Goal: Navigation & Orientation: Find specific page/section

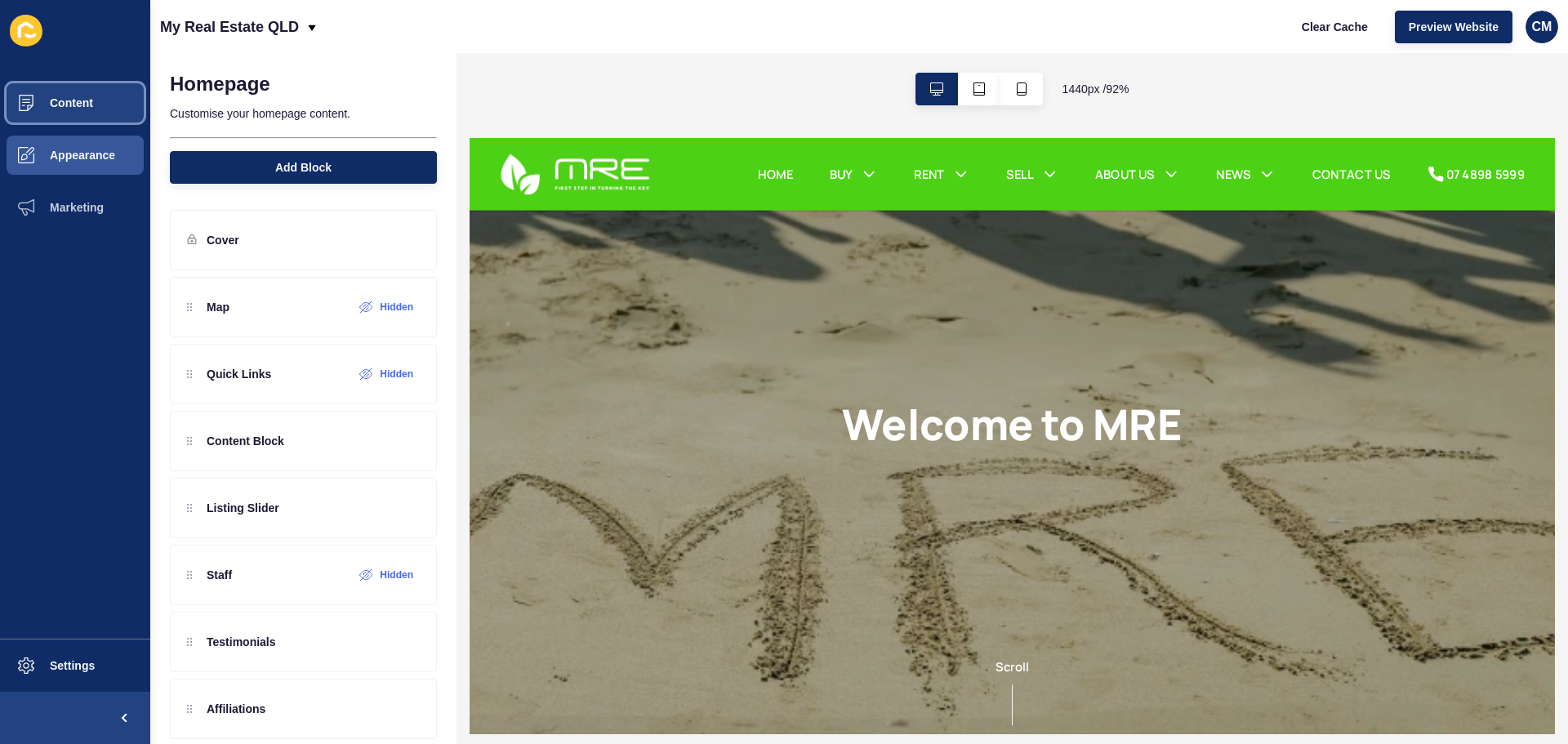
click at [76, 107] on span "Content" at bounding box center [45, 102] width 96 height 13
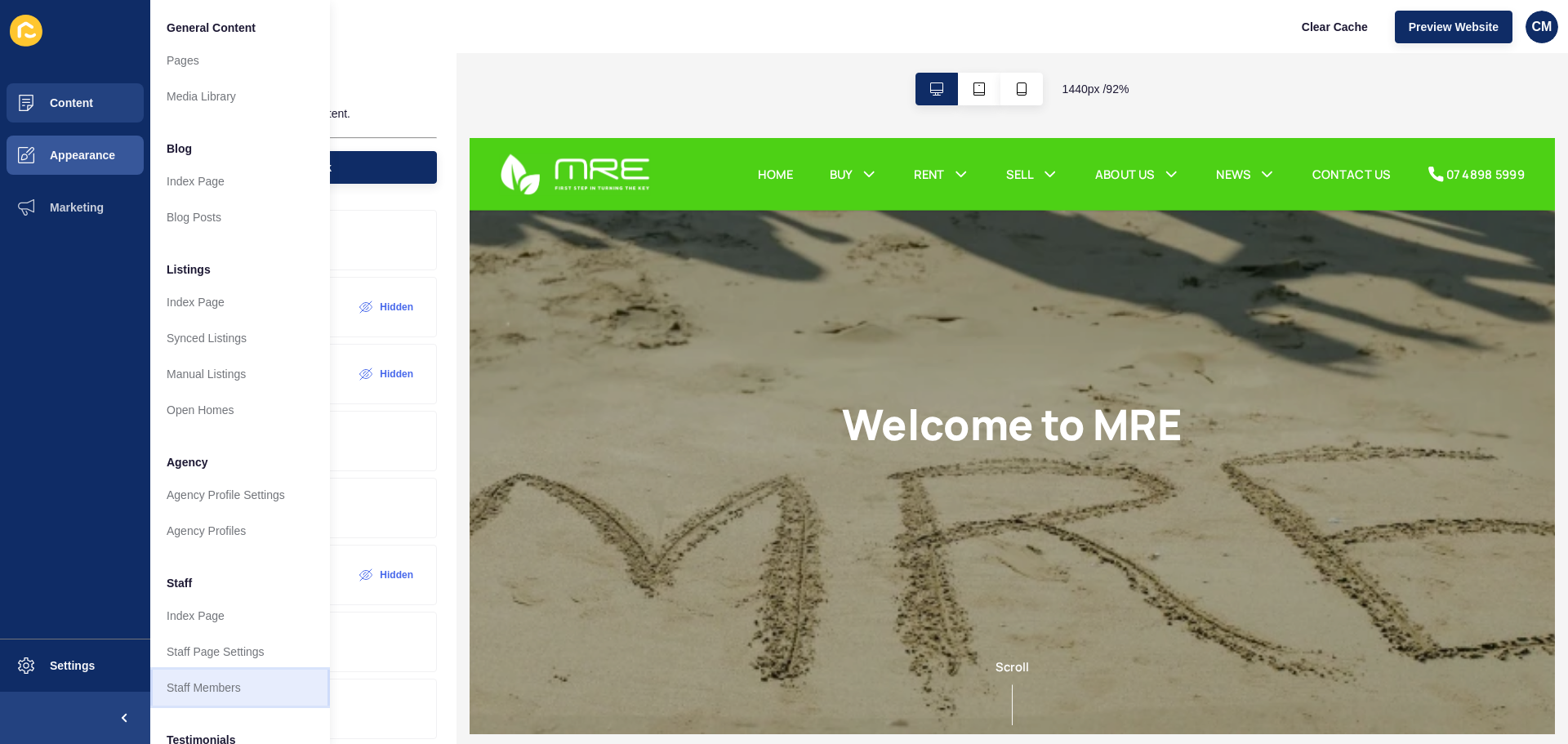
click at [238, 688] on link "Staff Members" at bounding box center [240, 687] width 180 height 36
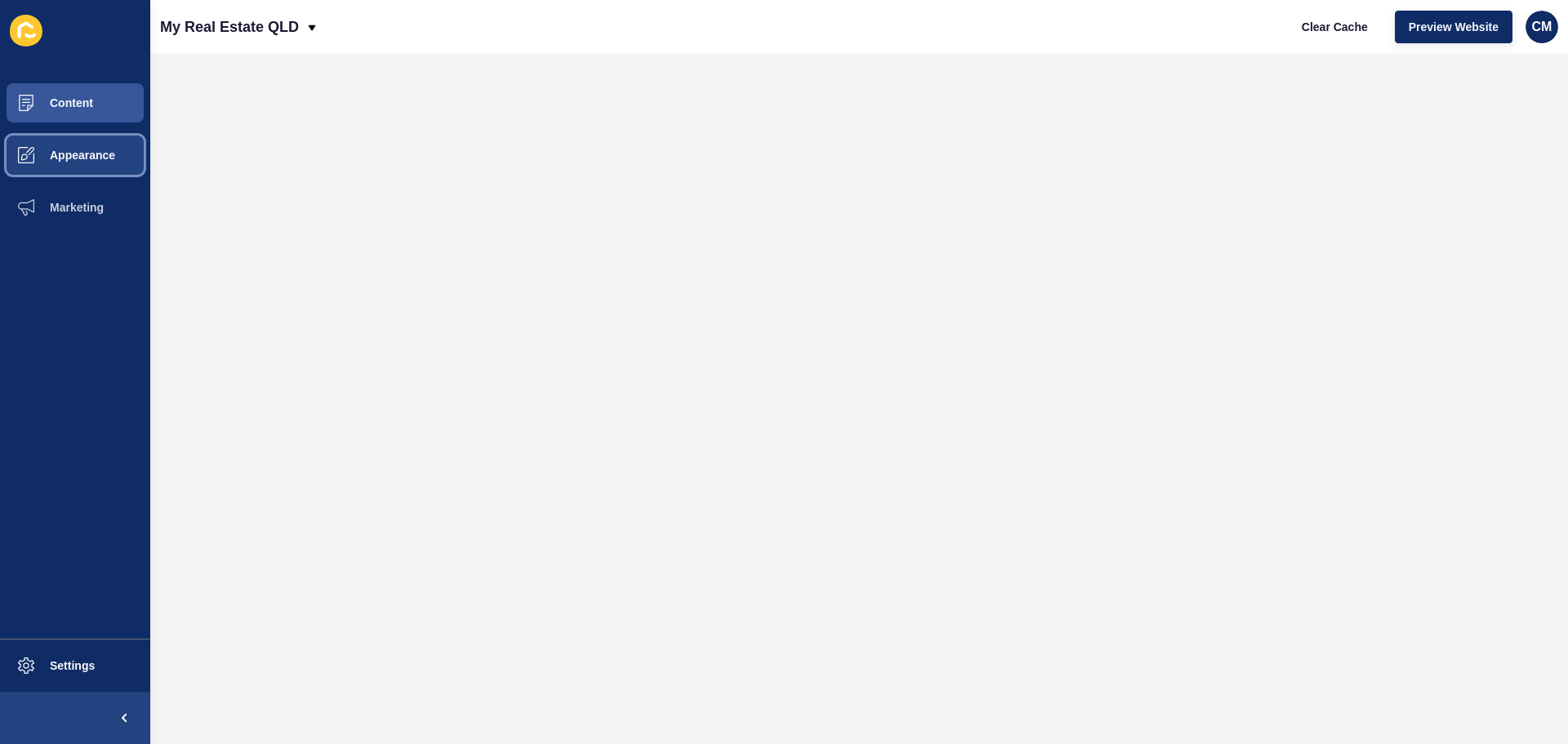
click at [80, 145] on button "Appearance" at bounding box center [75, 155] width 150 height 52
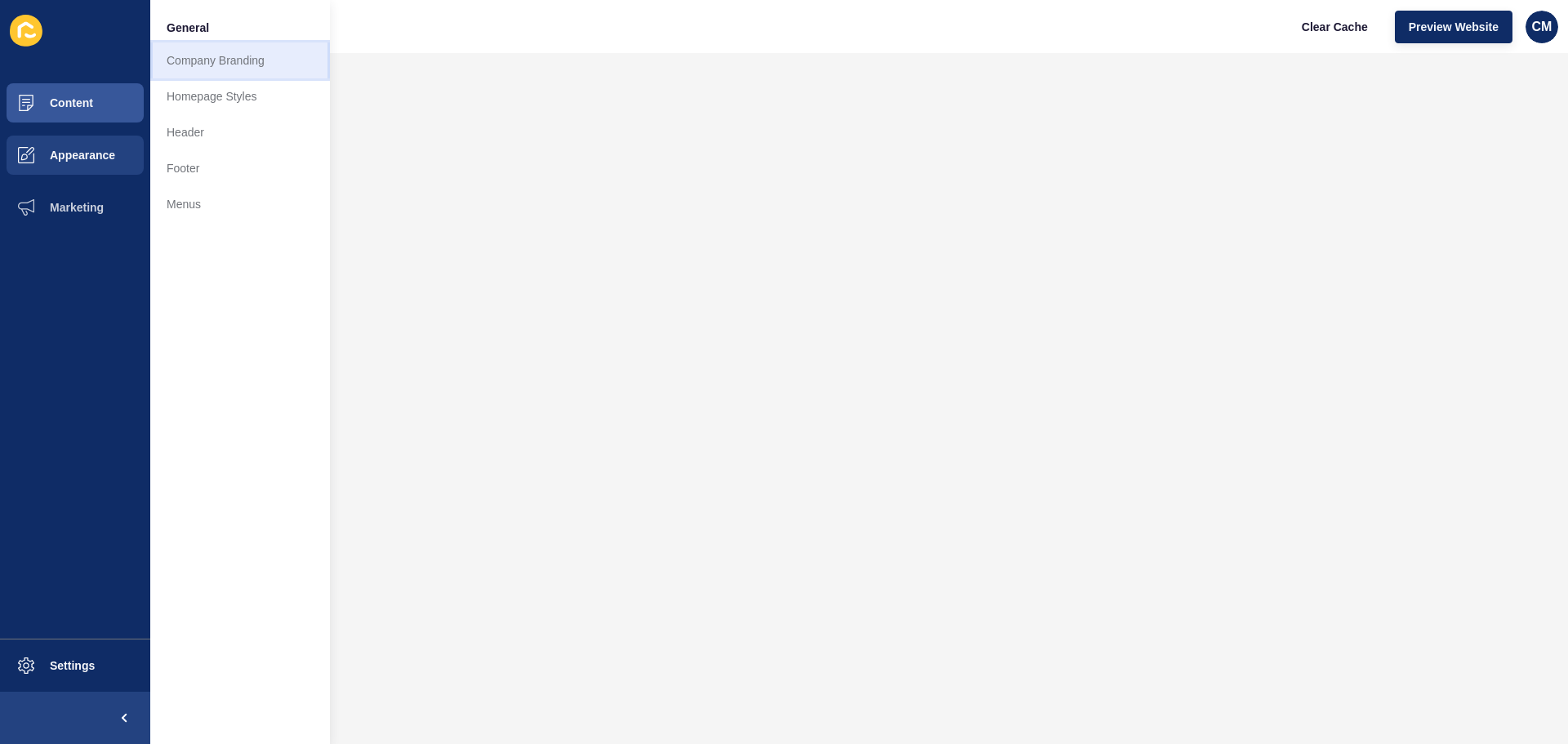
click at [202, 62] on link "Company Branding" at bounding box center [240, 60] width 180 height 36
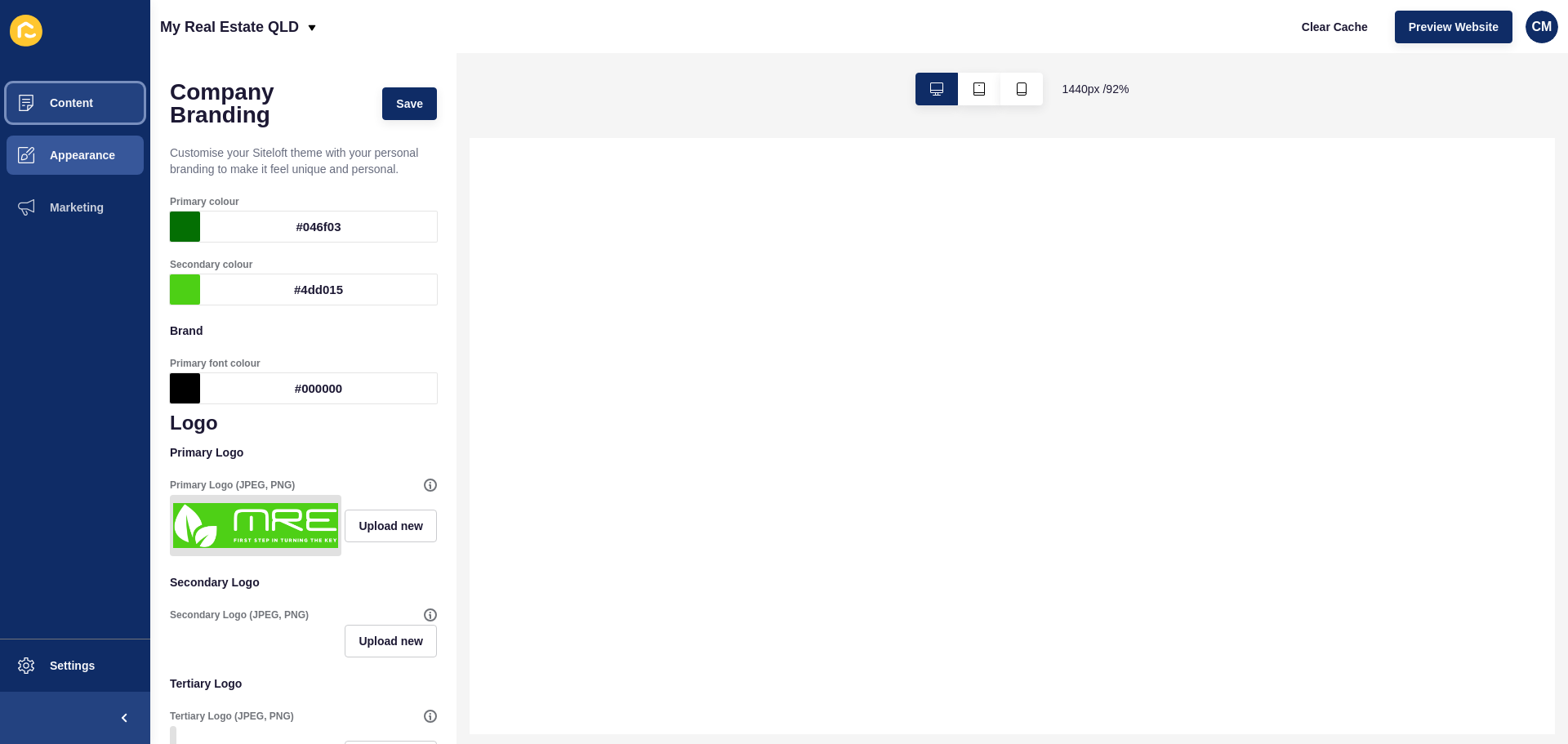
click at [76, 117] on button "Content" at bounding box center [75, 102] width 150 height 52
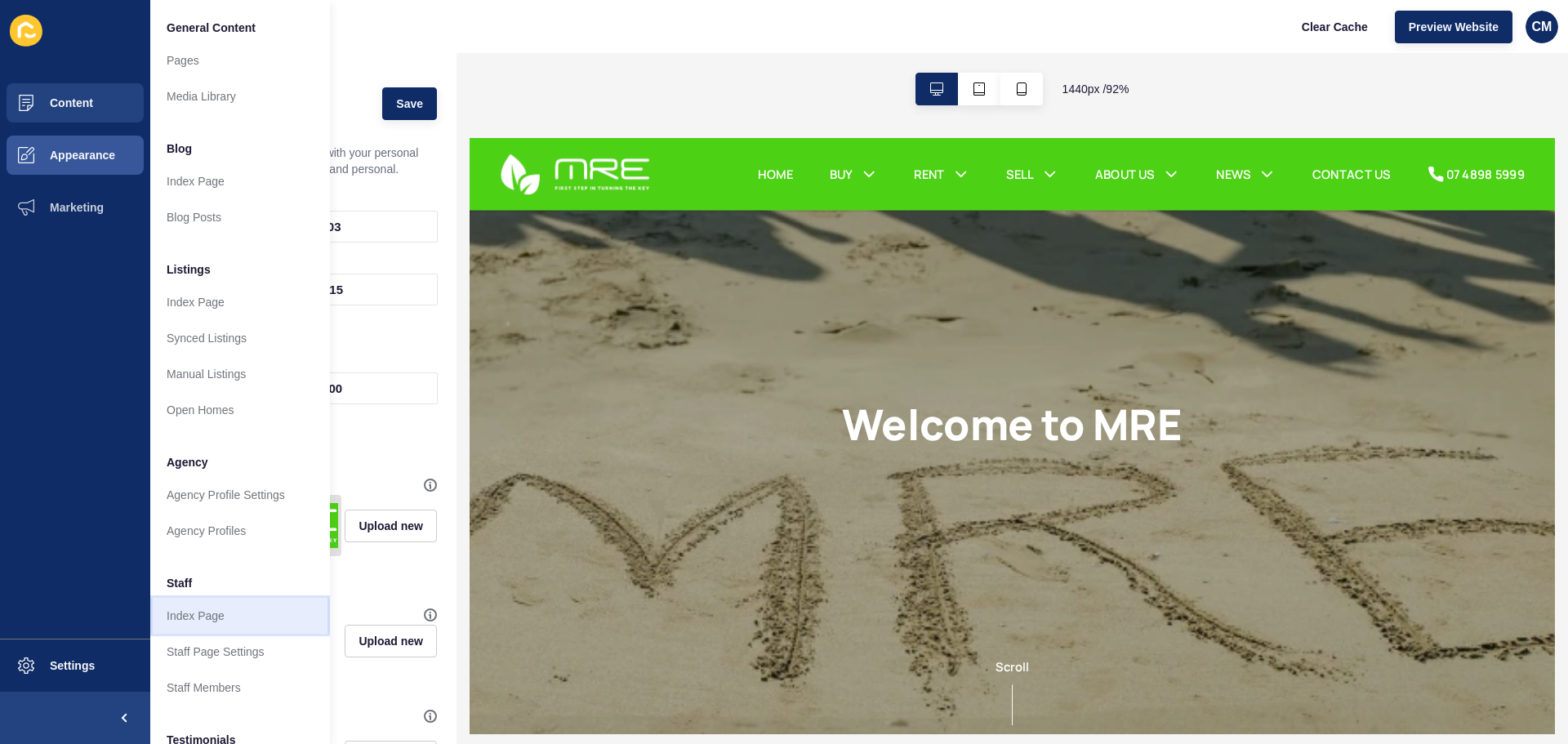
click at [201, 613] on link "Index Page" at bounding box center [240, 615] width 180 height 36
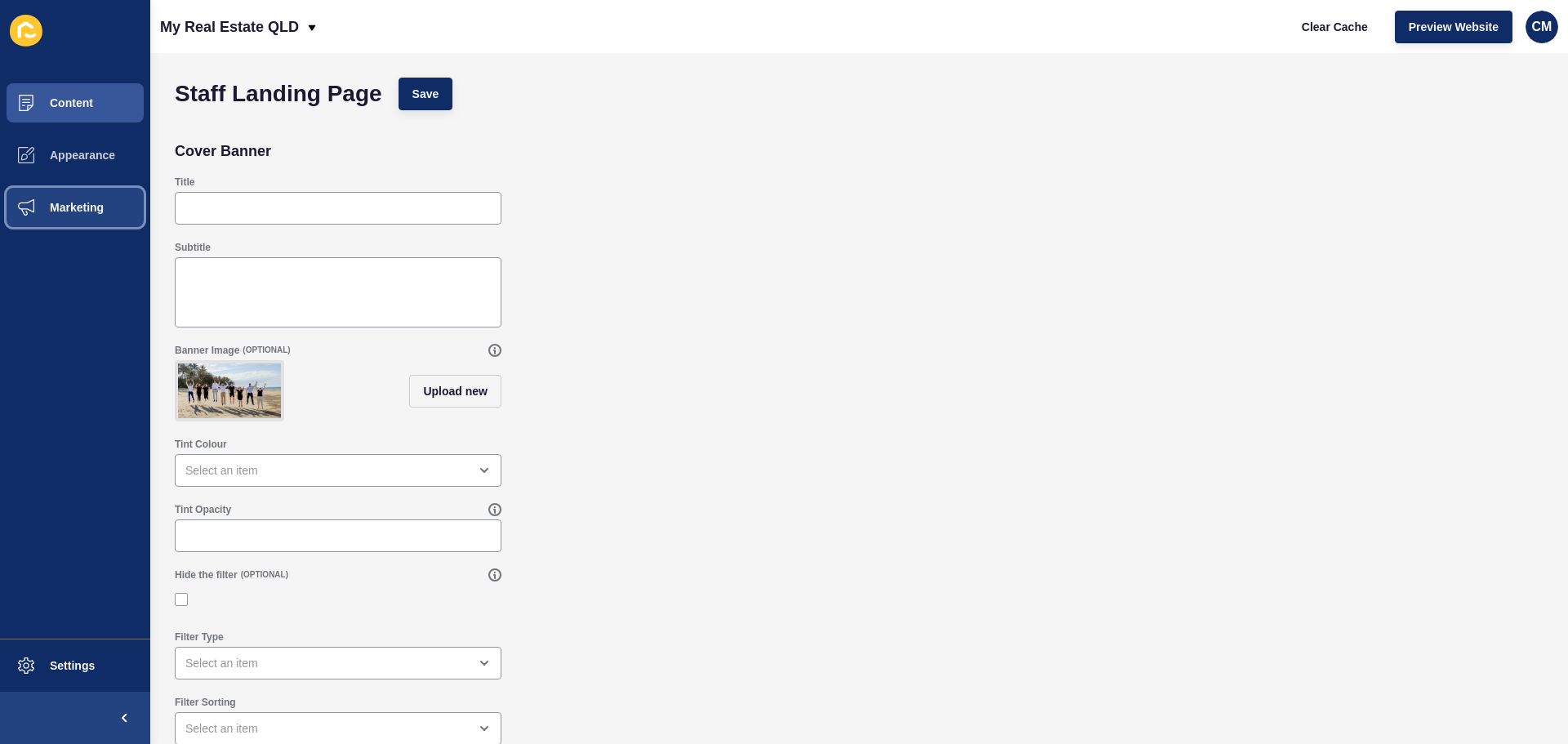
click at [62, 214] on button "Marketing" at bounding box center [75, 207] width 150 height 52
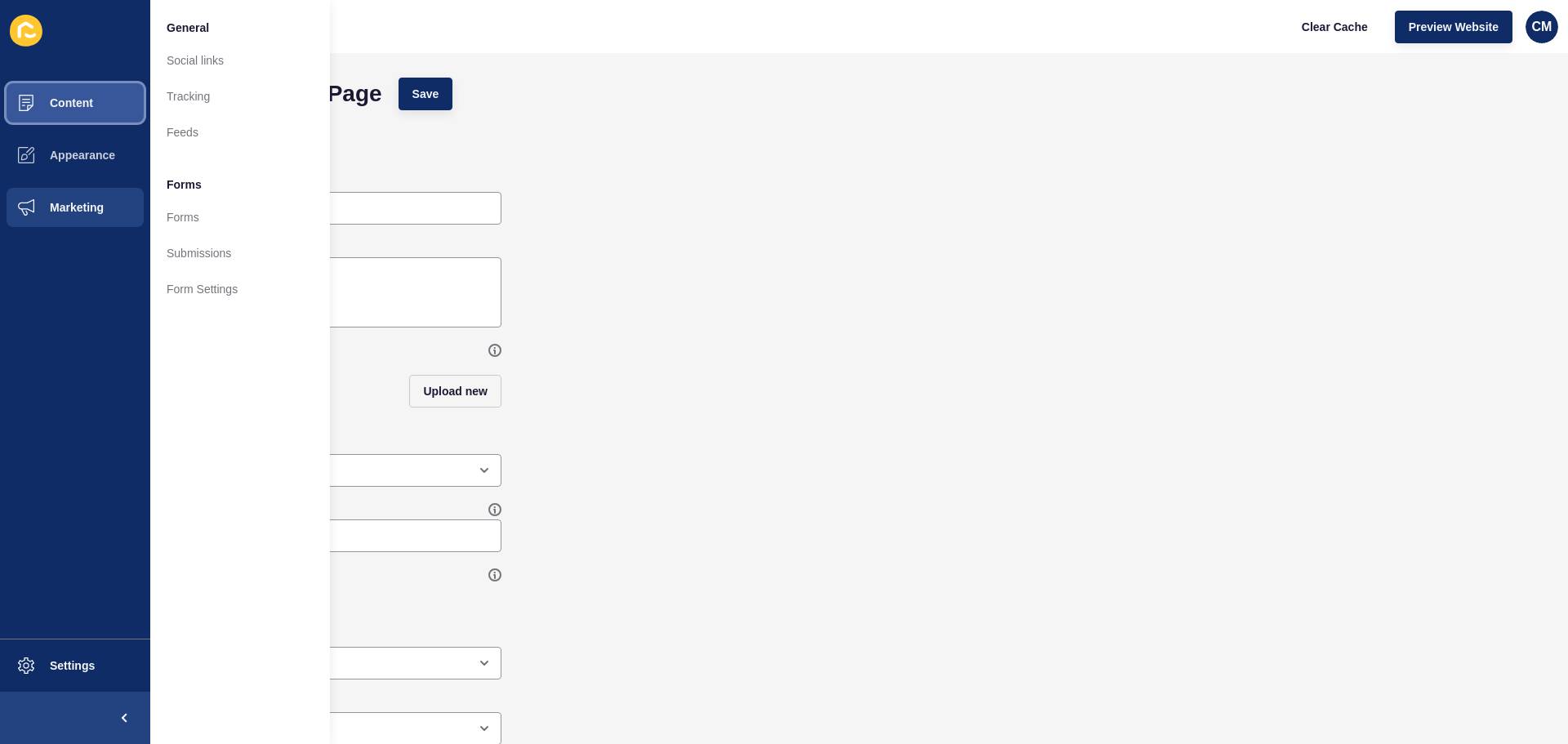
click at [82, 114] on button "Content" at bounding box center [75, 102] width 150 height 52
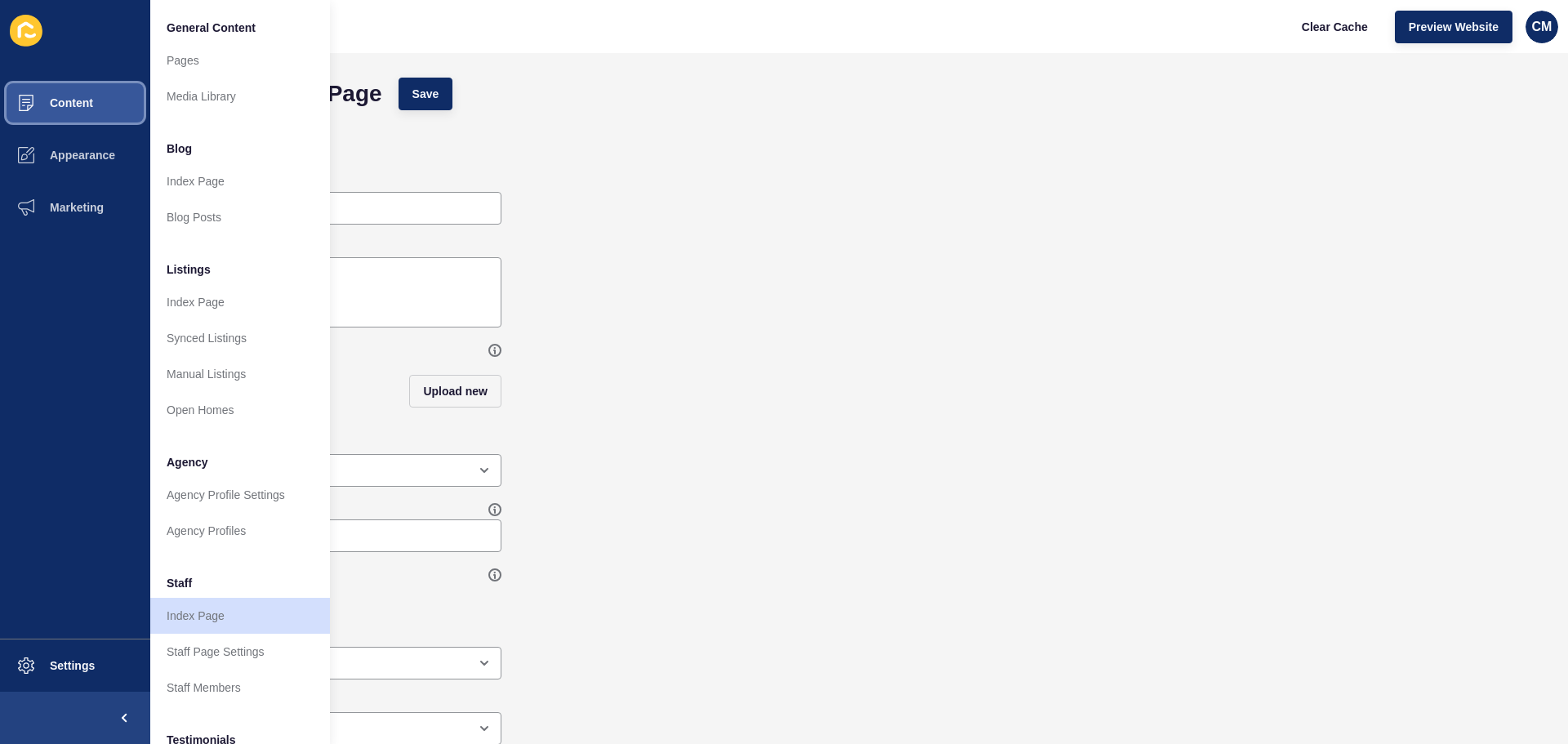
click at [82, 109] on button "Content" at bounding box center [75, 102] width 150 height 52
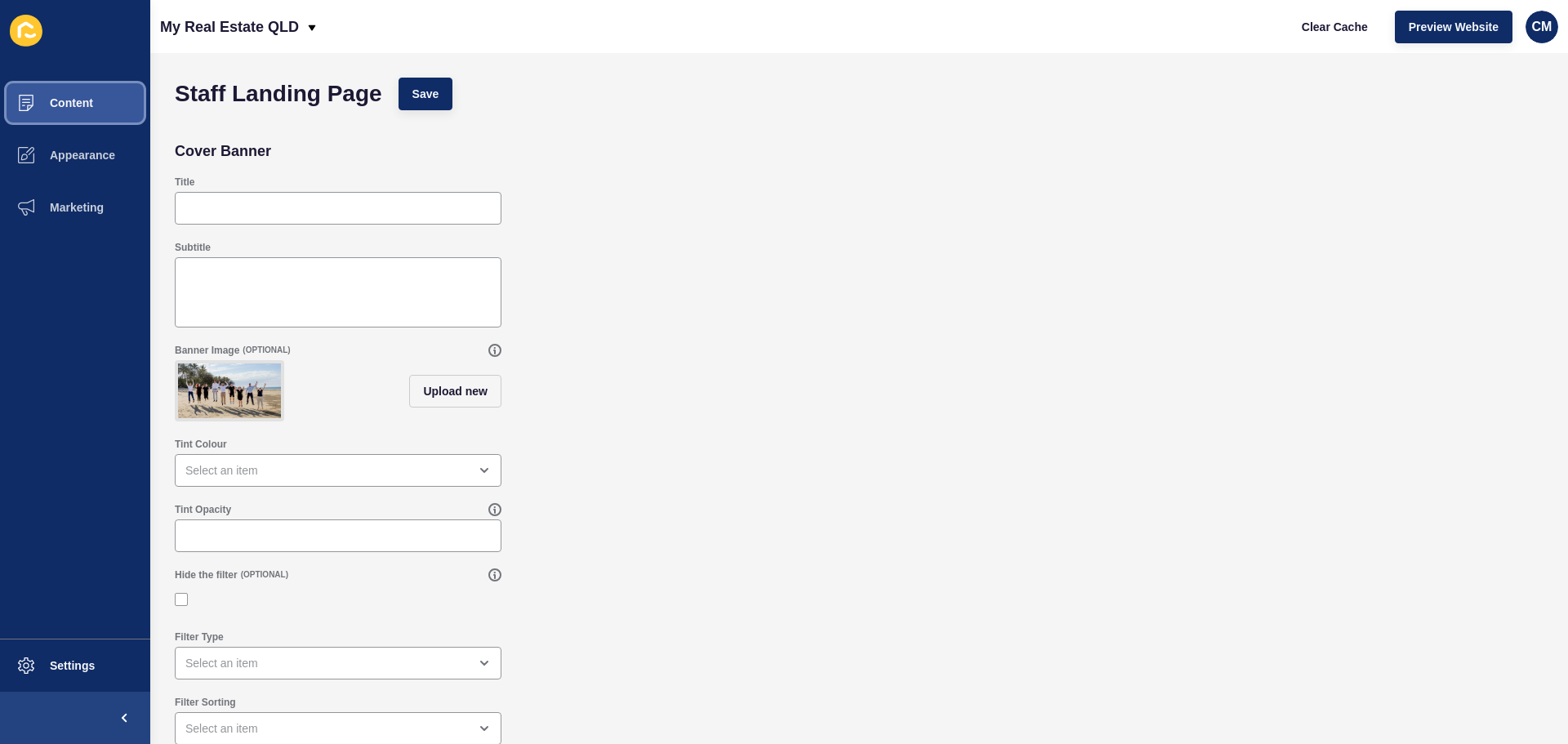
click at [66, 87] on button "Content" at bounding box center [75, 102] width 150 height 52
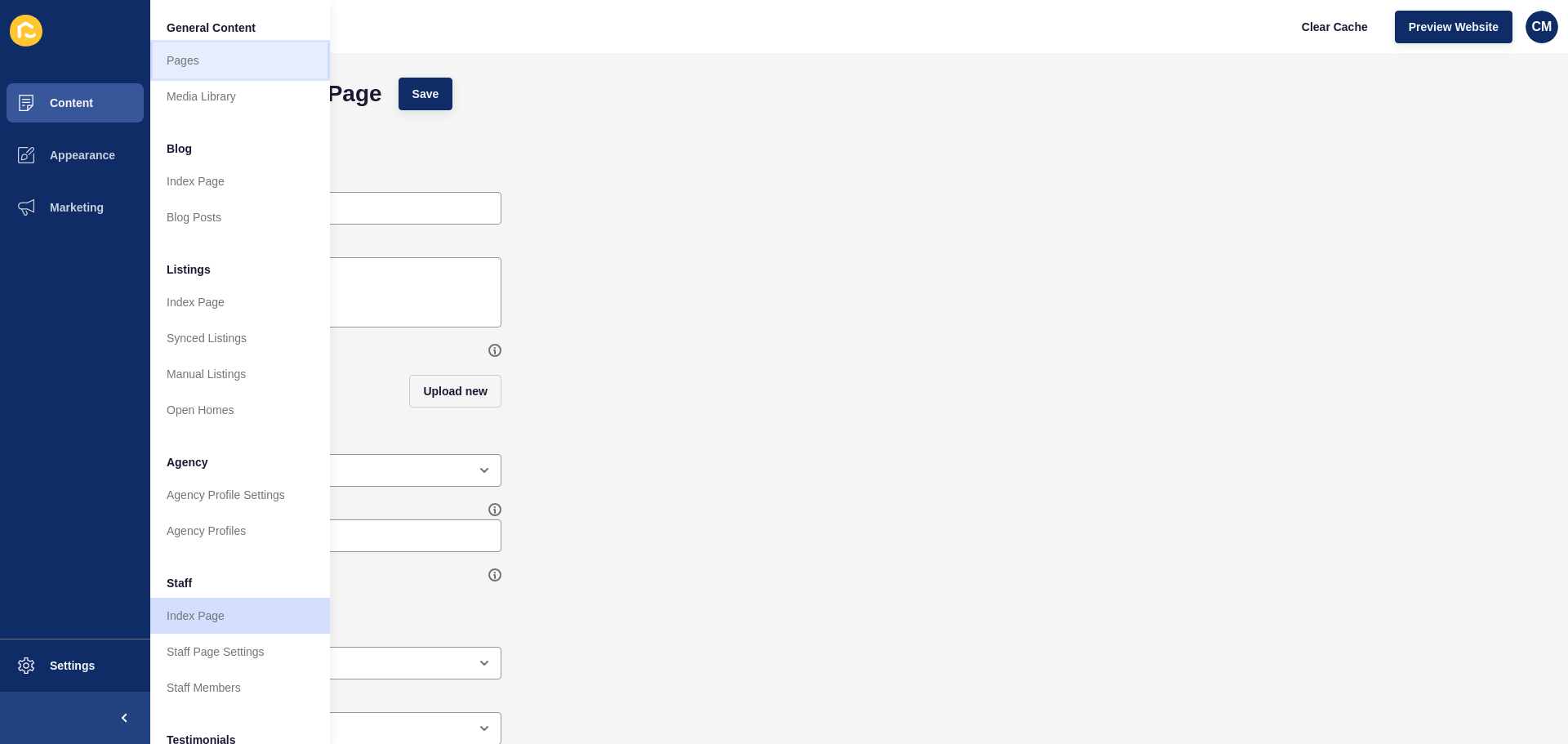
click at [229, 76] on link "Pages" at bounding box center [240, 60] width 180 height 36
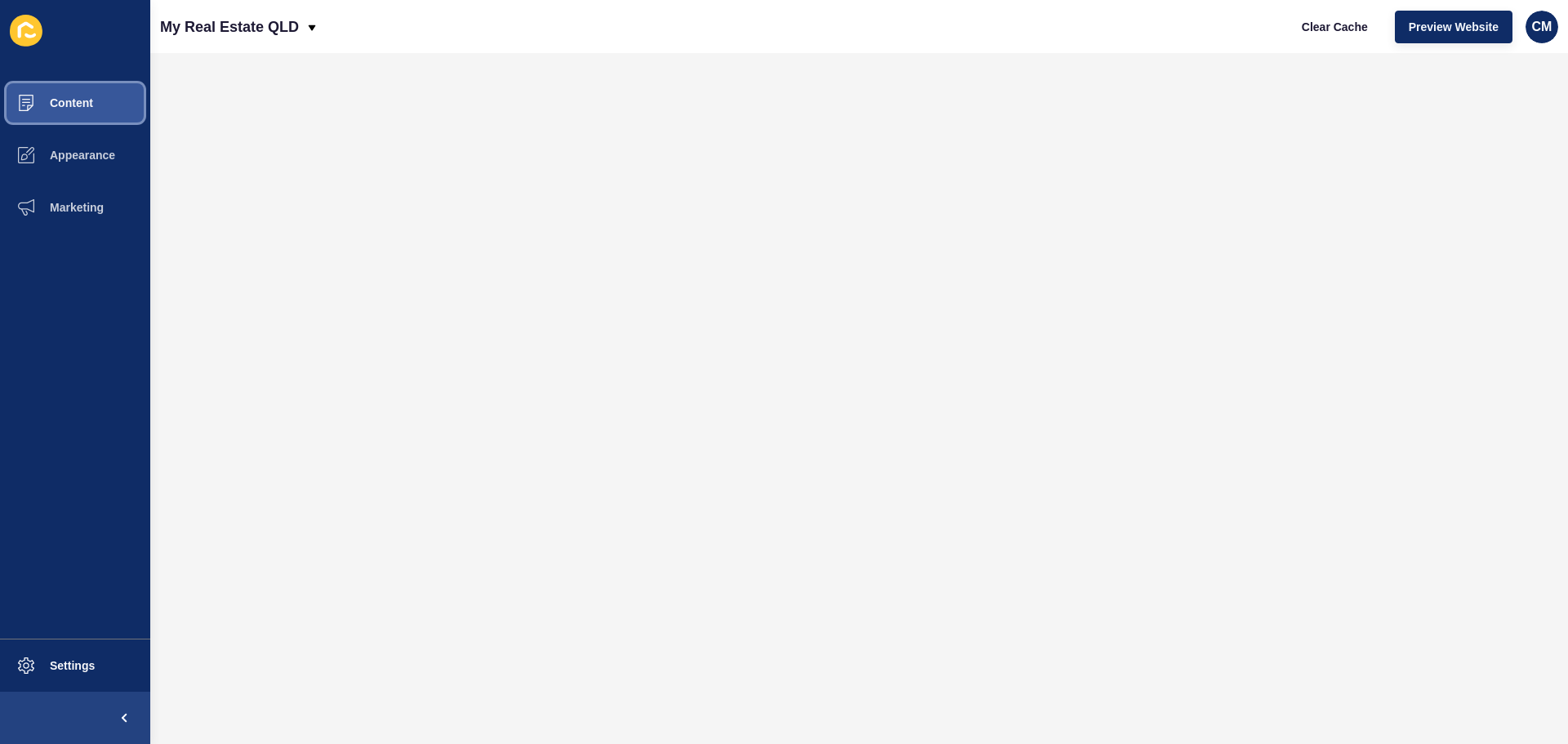
click at [109, 89] on button "Content" at bounding box center [75, 102] width 150 height 52
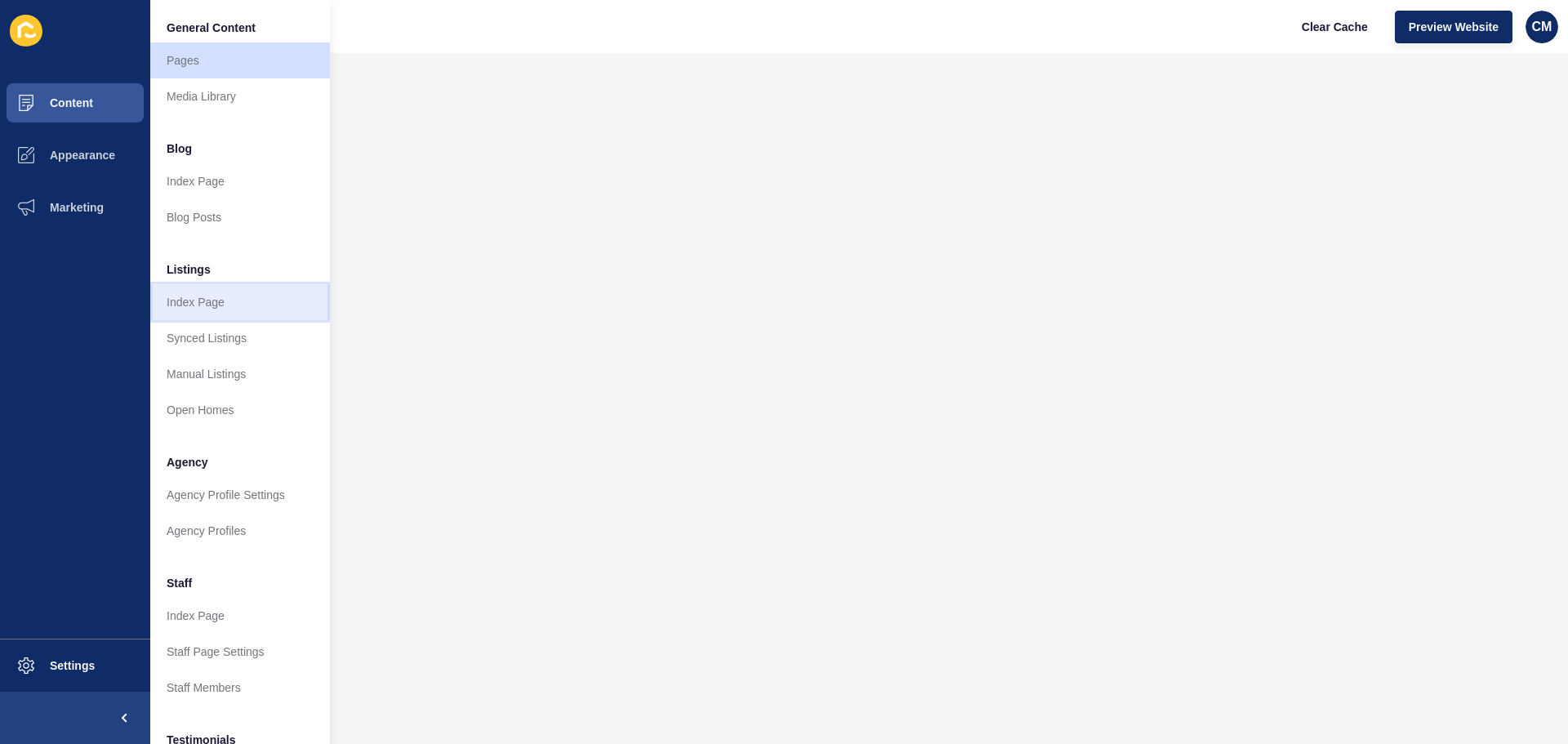
click at [237, 306] on link "Index Page" at bounding box center [240, 301] width 180 height 36
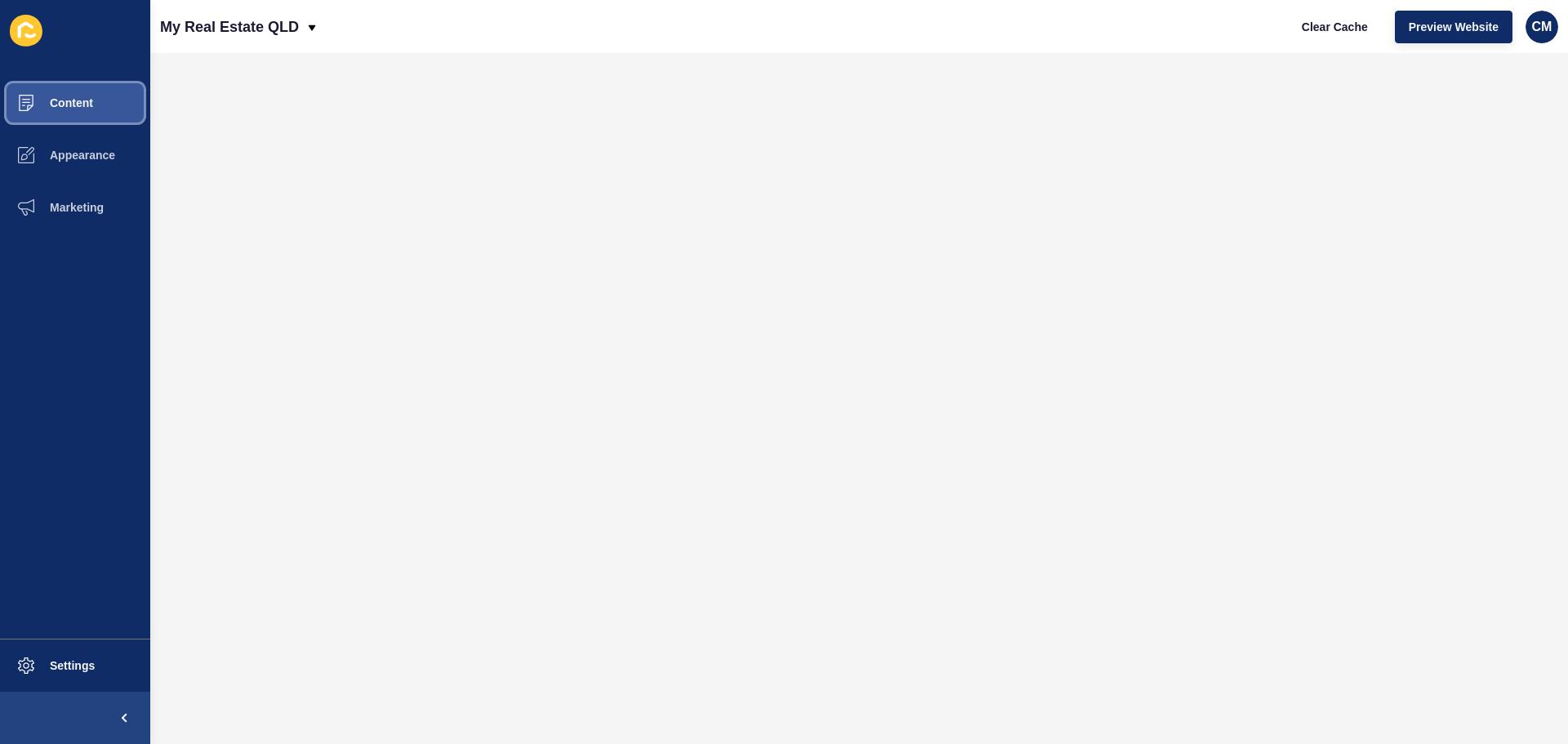
click at [103, 122] on button "Content" at bounding box center [75, 102] width 150 height 52
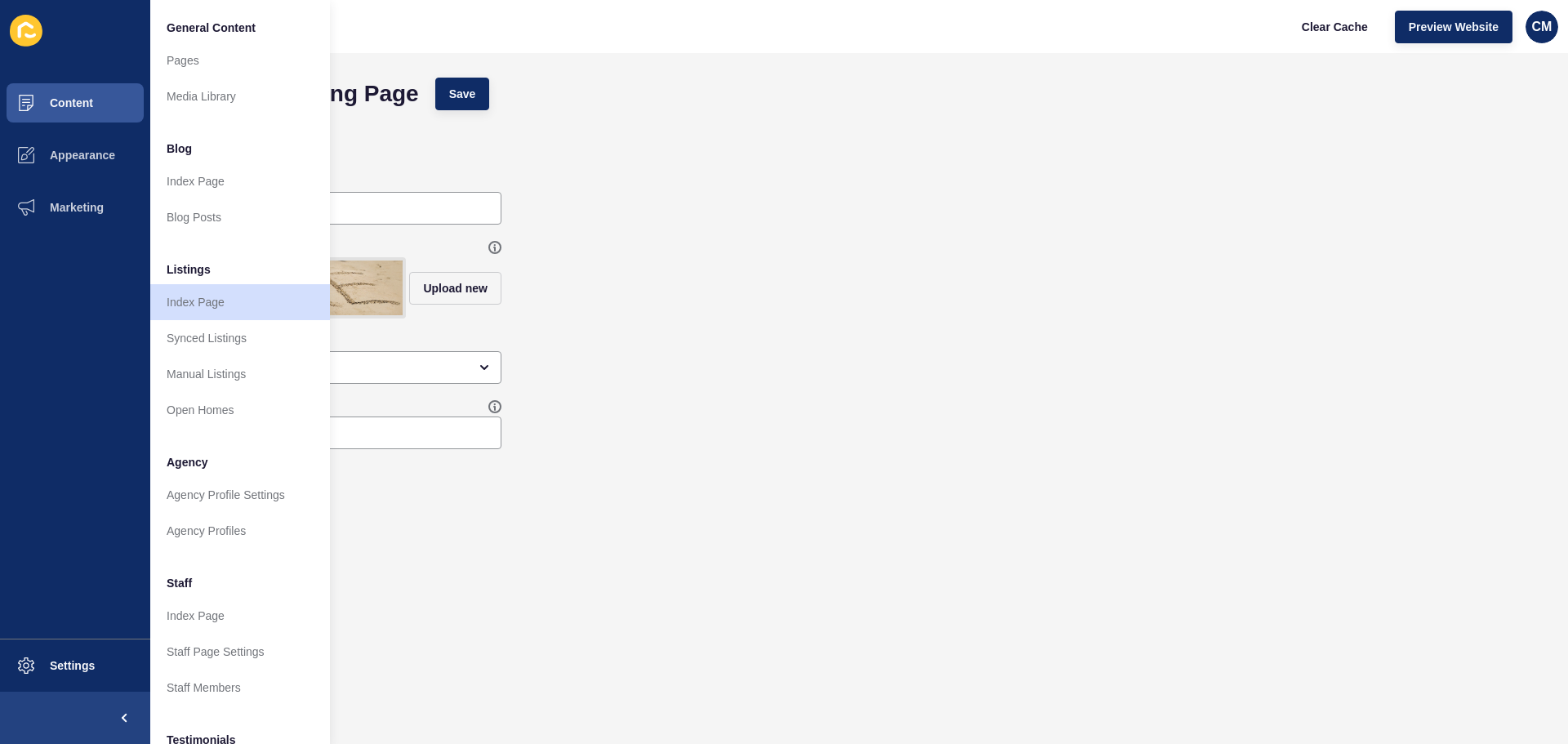
click at [206, 550] on ul "General Content Pages Media Library Blog Index Page Blog Posts Listings Index P…" at bounding box center [240, 478] width 180 height 938
click at [206, 540] on link "Agency Profiles" at bounding box center [240, 530] width 180 height 36
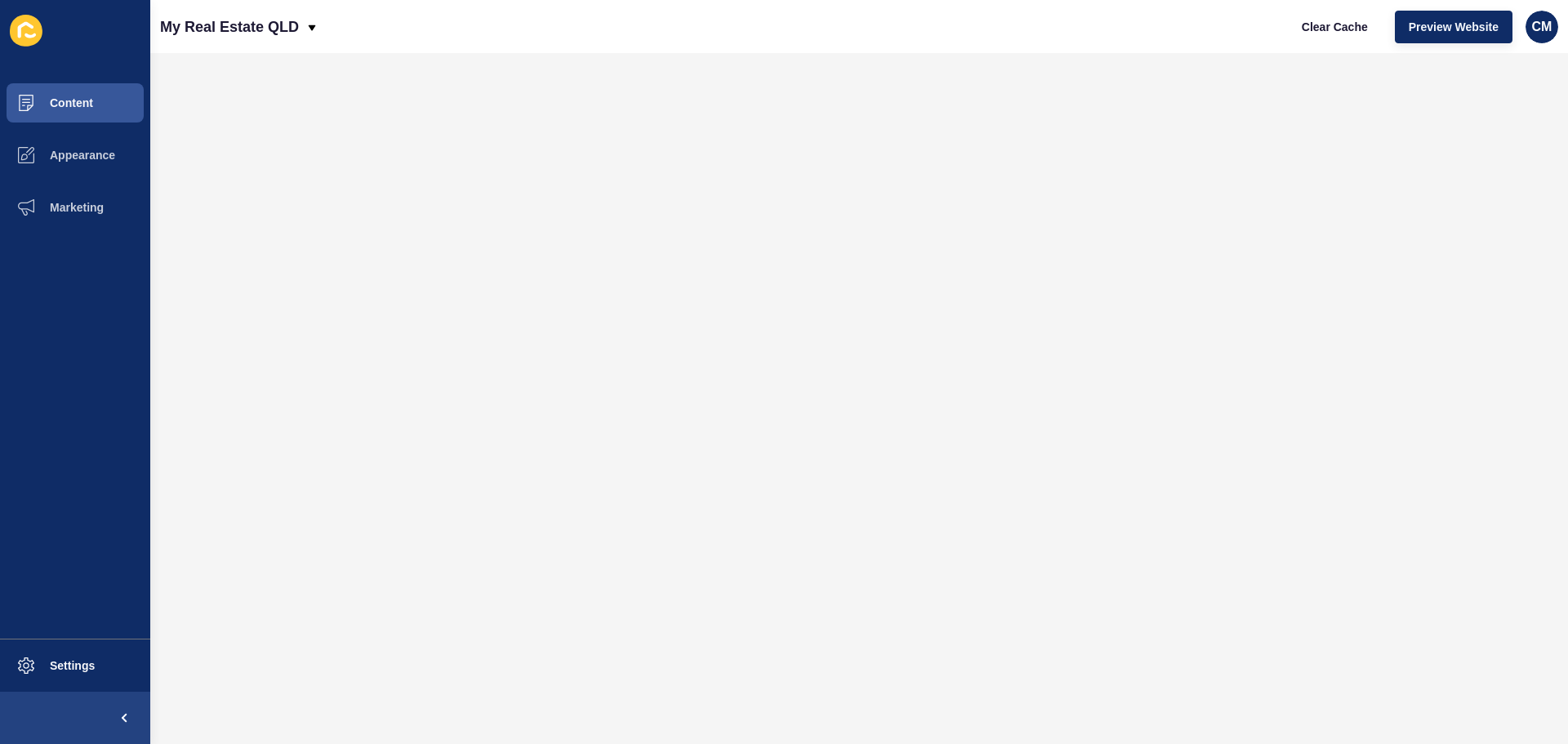
drag, startPoint x: 43, startPoint y: 41, endPoint x: 33, endPoint y: 35, distance: 11.7
click at [42, 38] on span at bounding box center [26, 31] width 52 height 52
click at [23, 30] on icon at bounding box center [26, 30] width 33 height 32
click at [100, 704] on span at bounding box center [124, 718] width 52 height 52
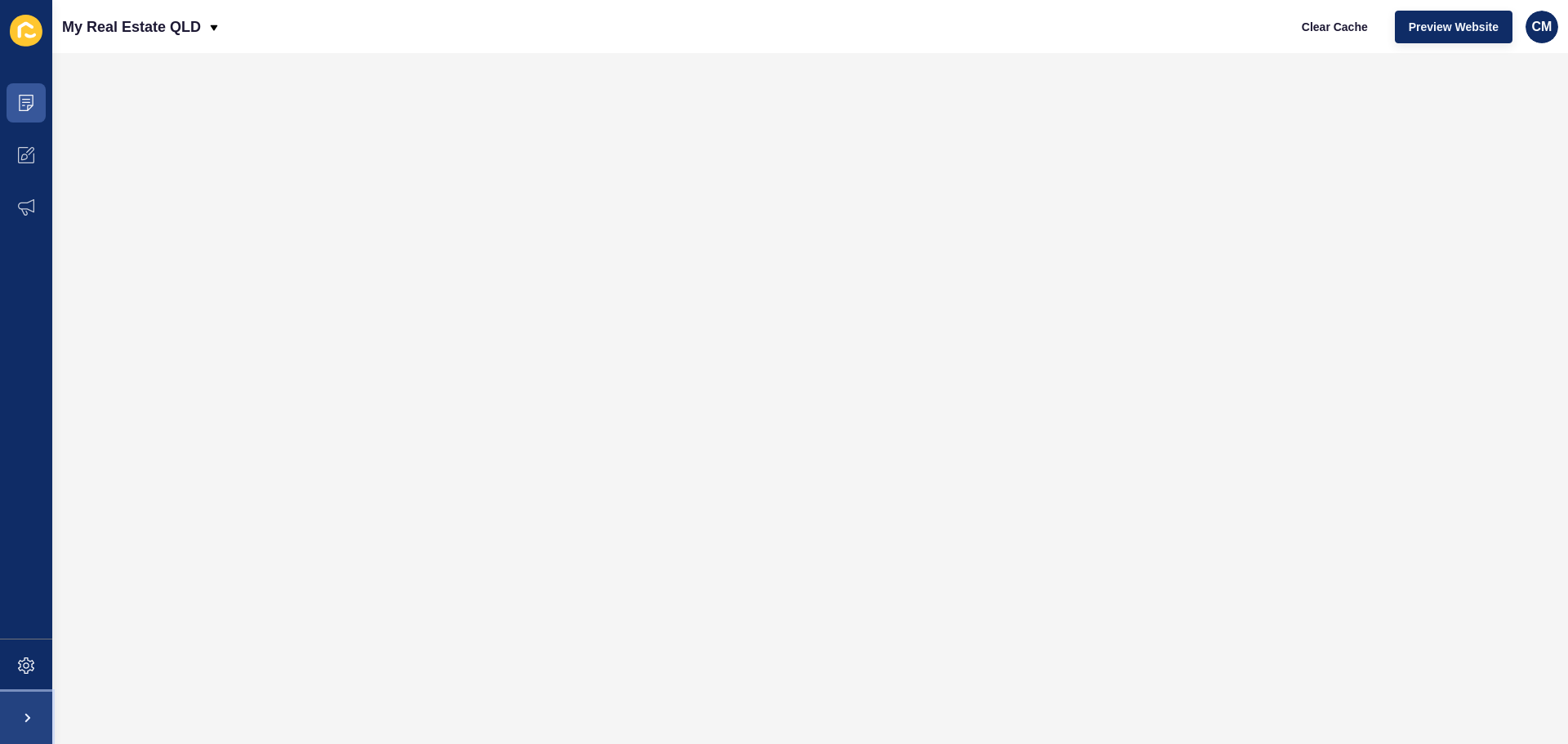
click at [32, 723] on span at bounding box center [26, 718] width 52 height 52
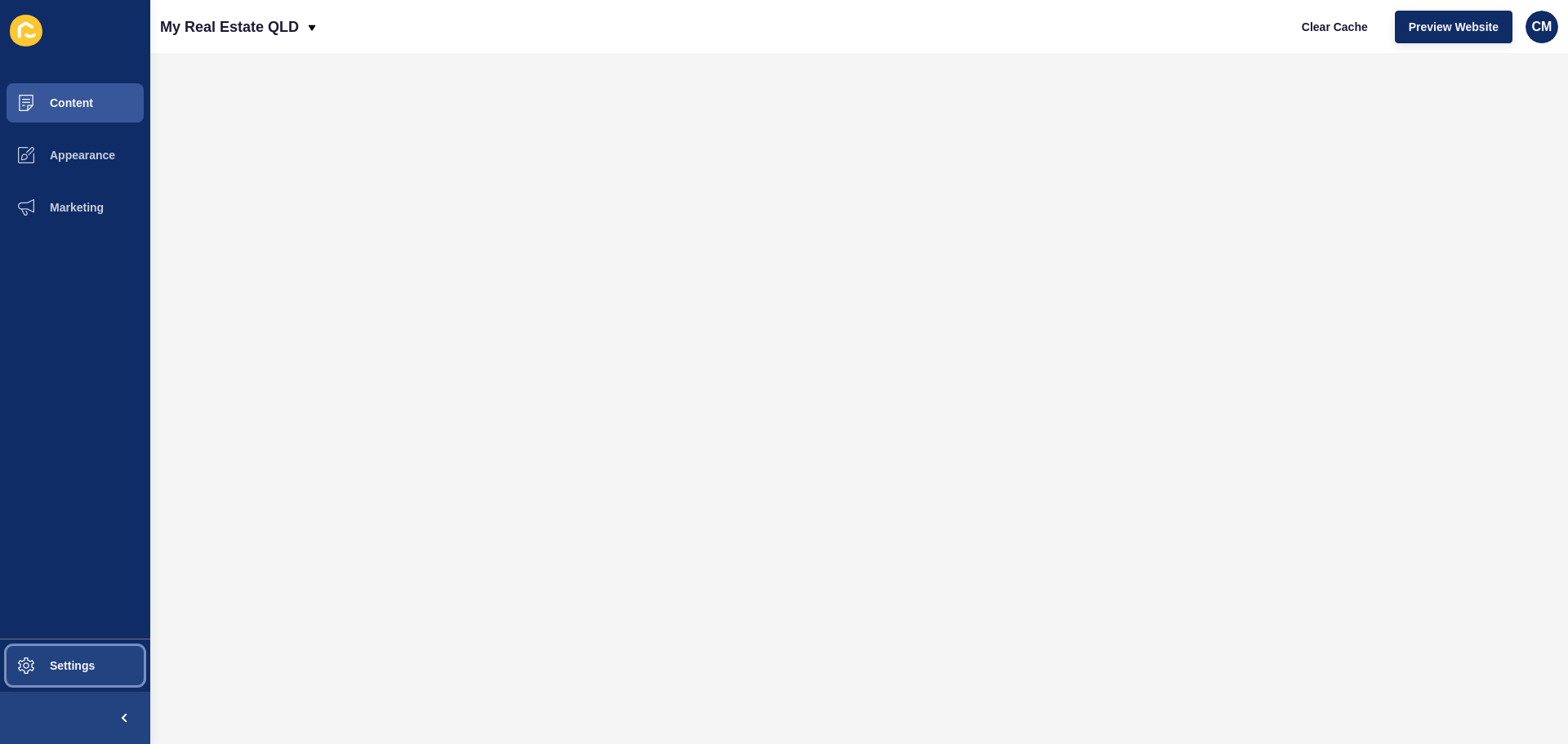
click at [52, 661] on span "Settings" at bounding box center [46, 665] width 97 height 13
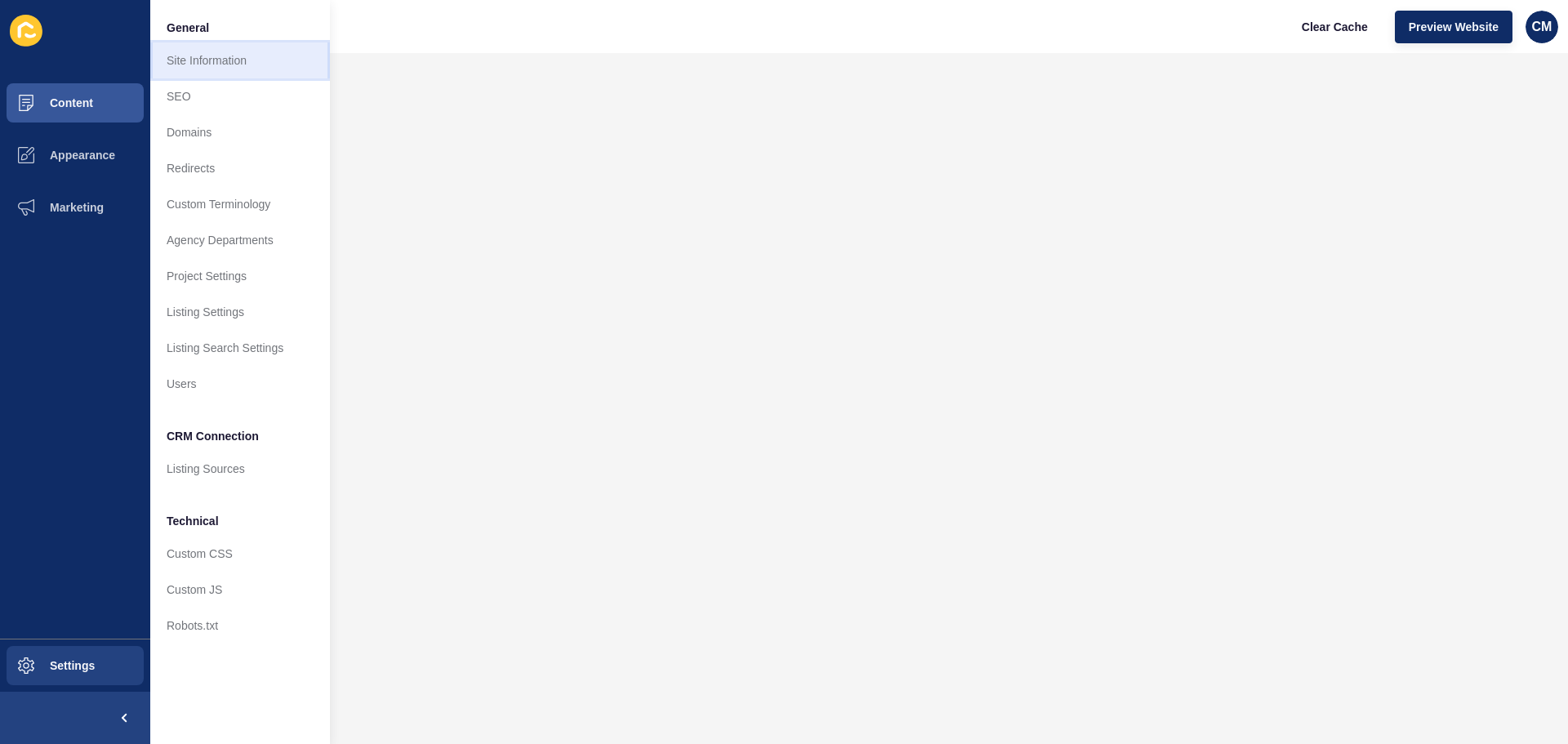
click at [267, 54] on link "Site Information" at bounding box center [240, 60] width 180 height 36
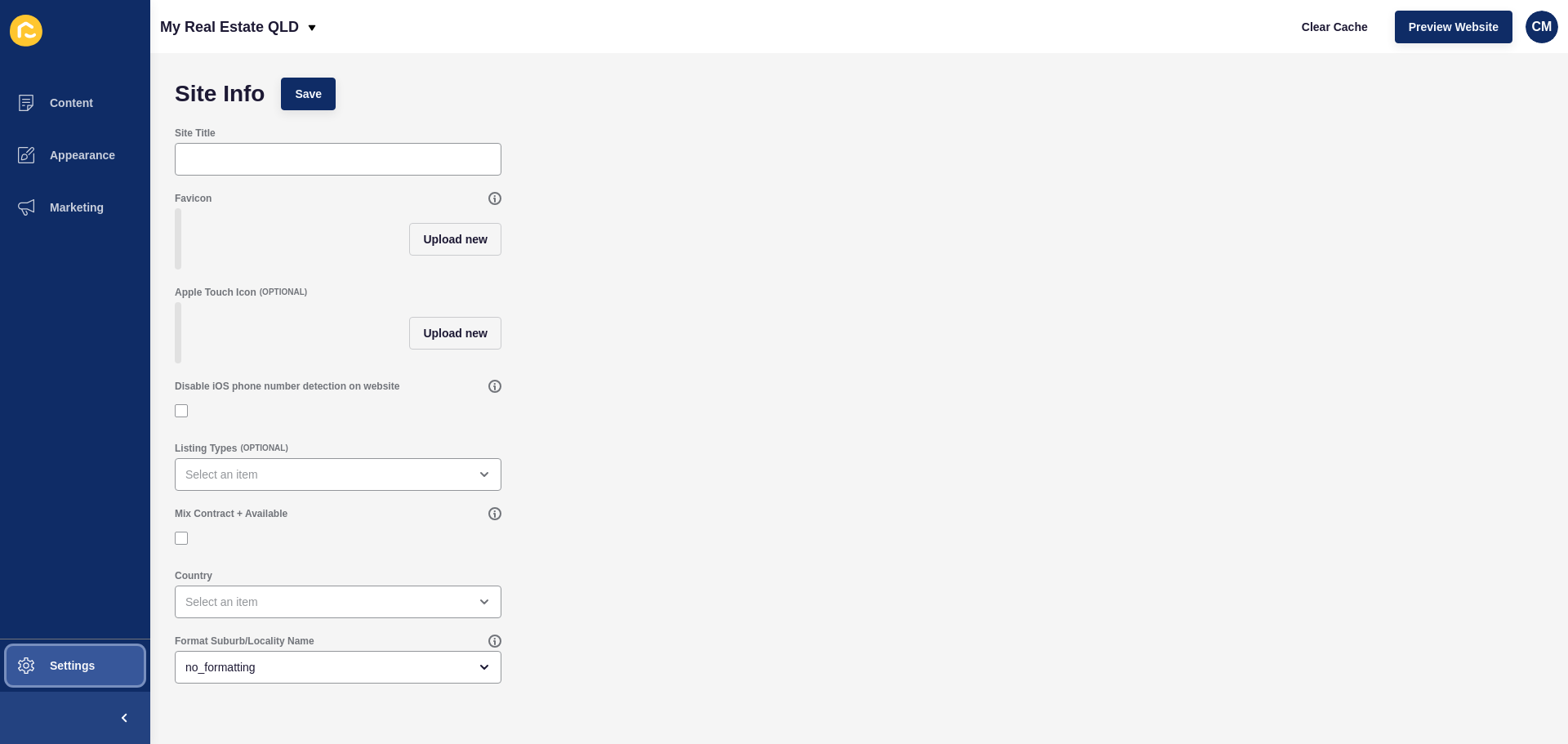
click at [78, 660] on span "Settings" at bounding box center [46, 665] width 97 height 13
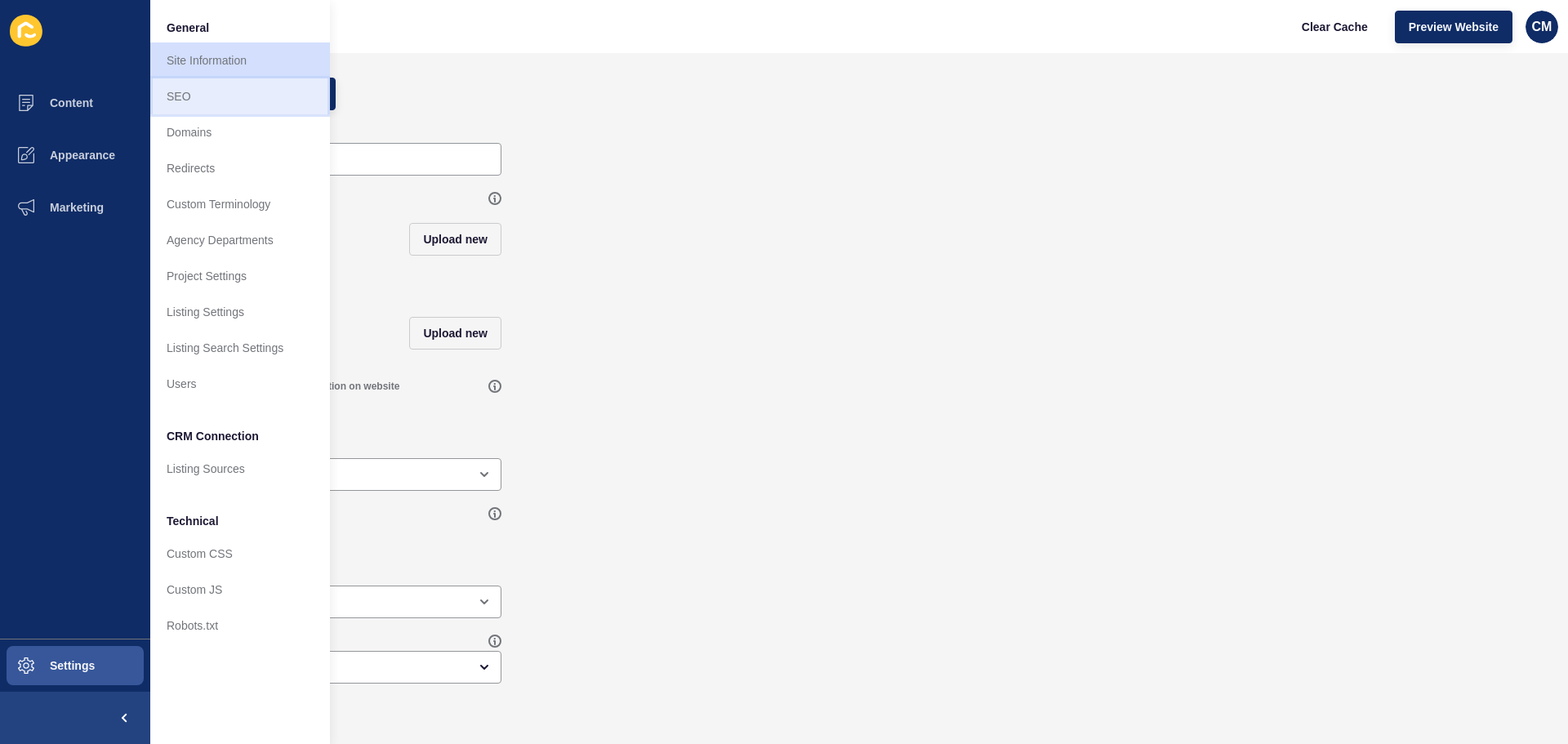
click at [186, 91] on link "SEO" at bounding box center [240, 95] width 180 height 36
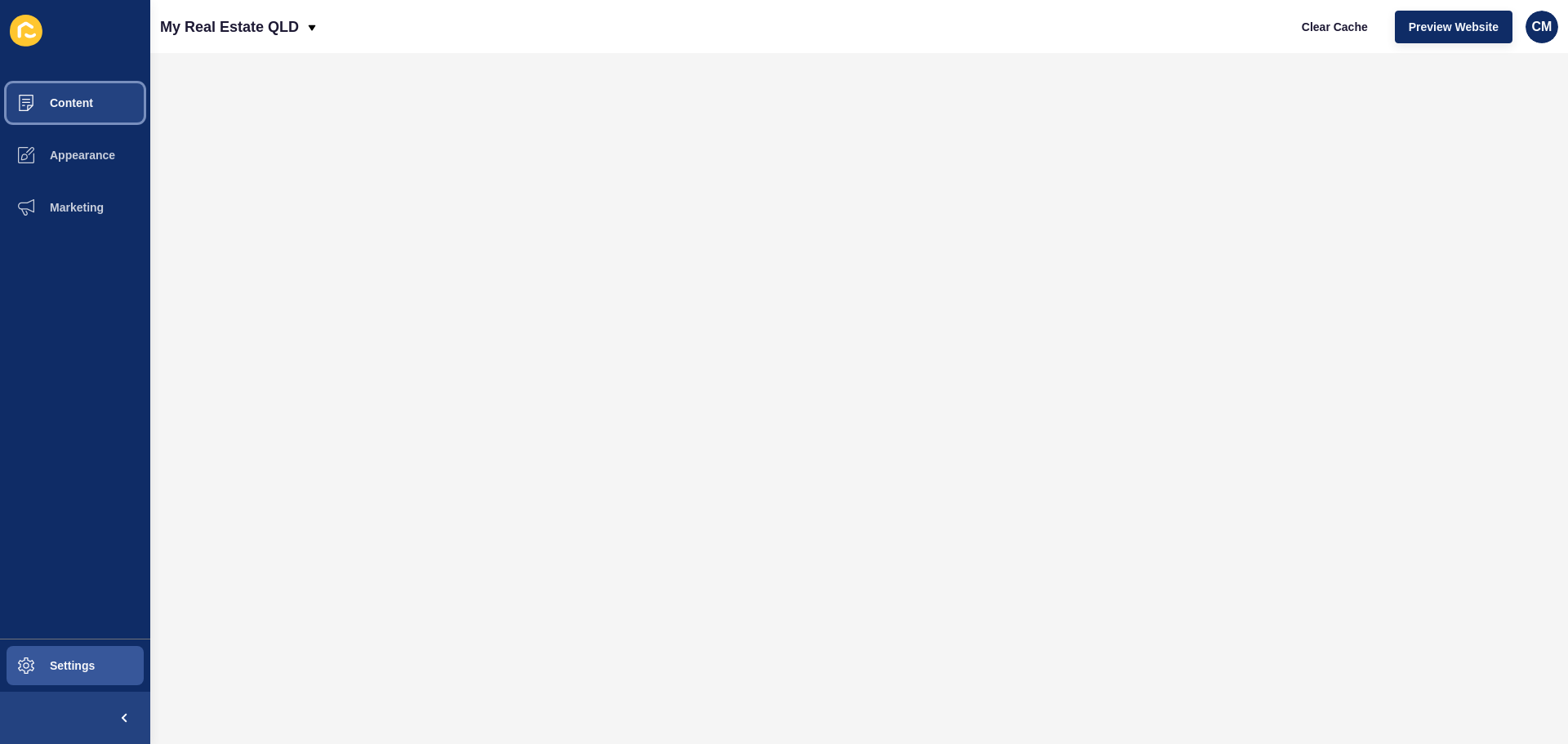
click at [46, 111] on span at bounding box center [26, 102] width 52 height 52
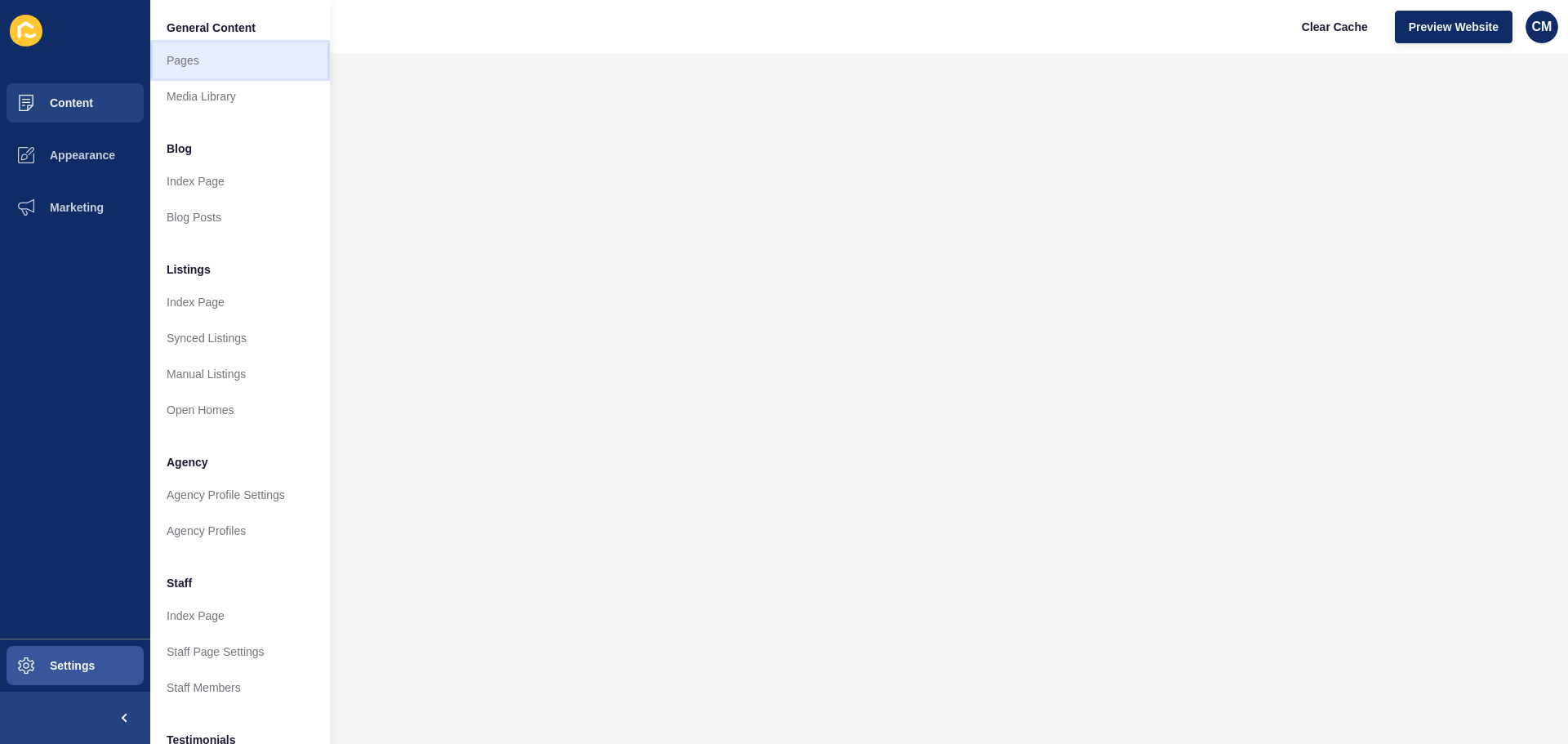
click at [186, 56] on link "Pages" at bounding box center [240, 60] width 180 height 36
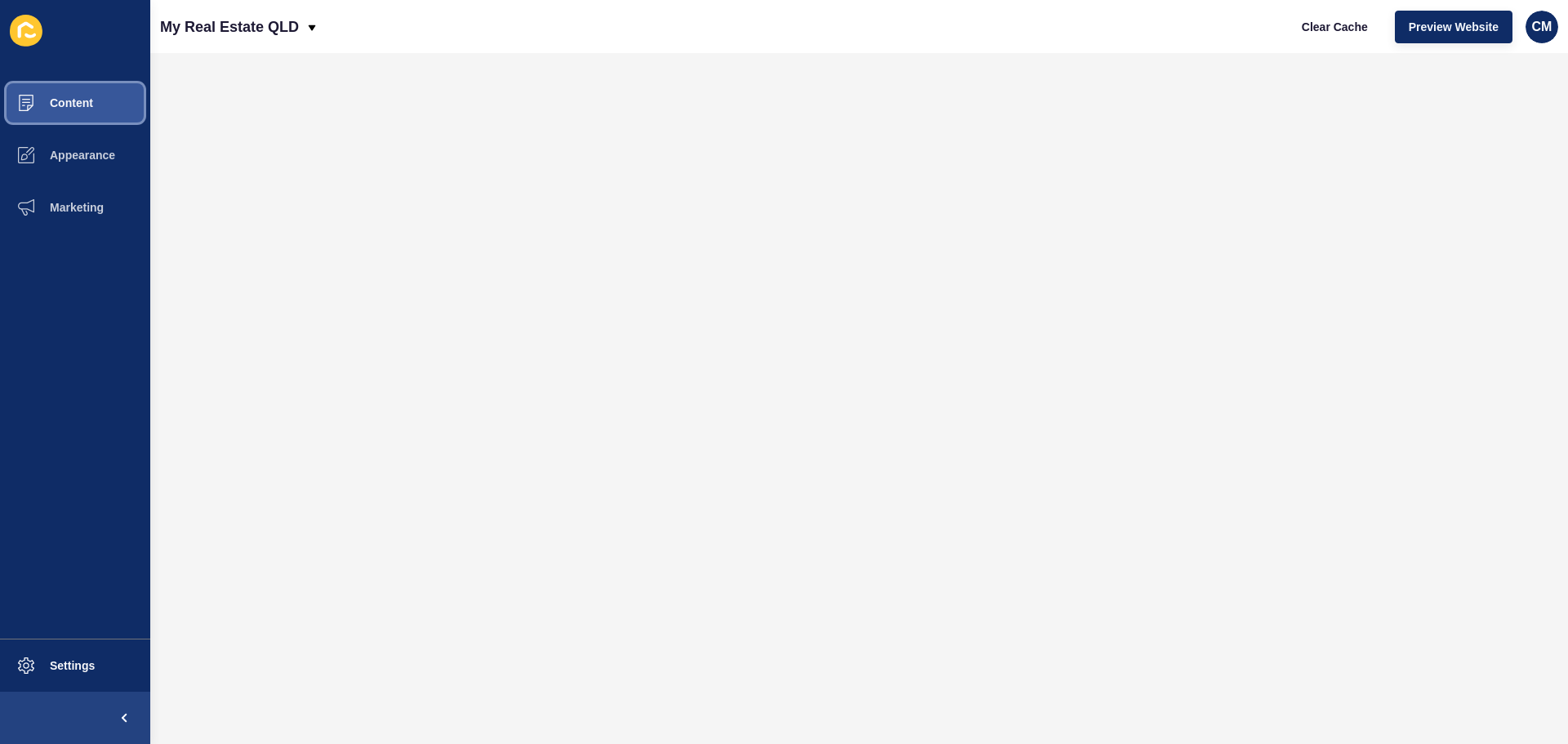
click at [109, 94] on button "Content" at bounding box center [75, 102] width 150 height 52
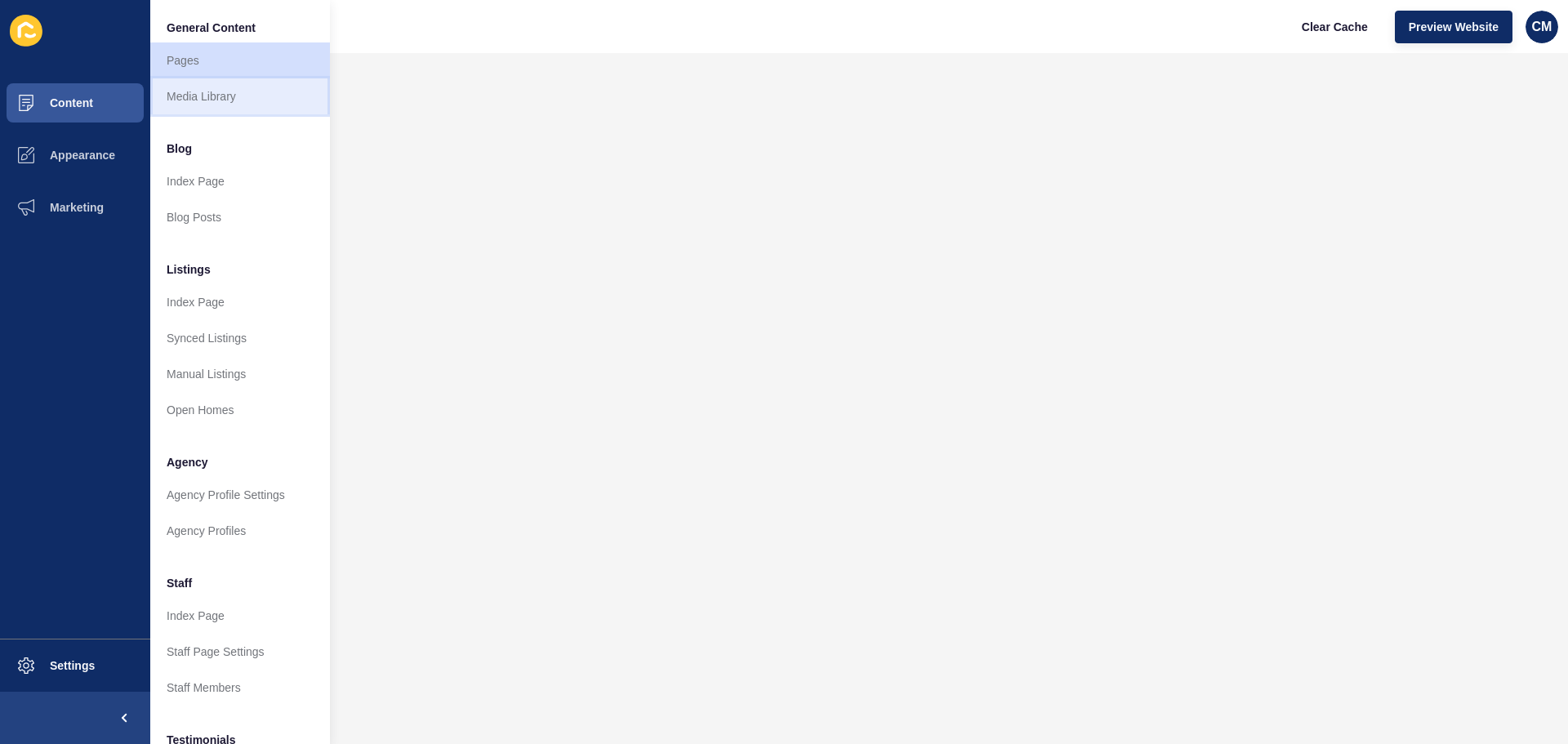
click at [195, 102] on link "Media Library" at bounding box center [240, 95] width 180 height 36
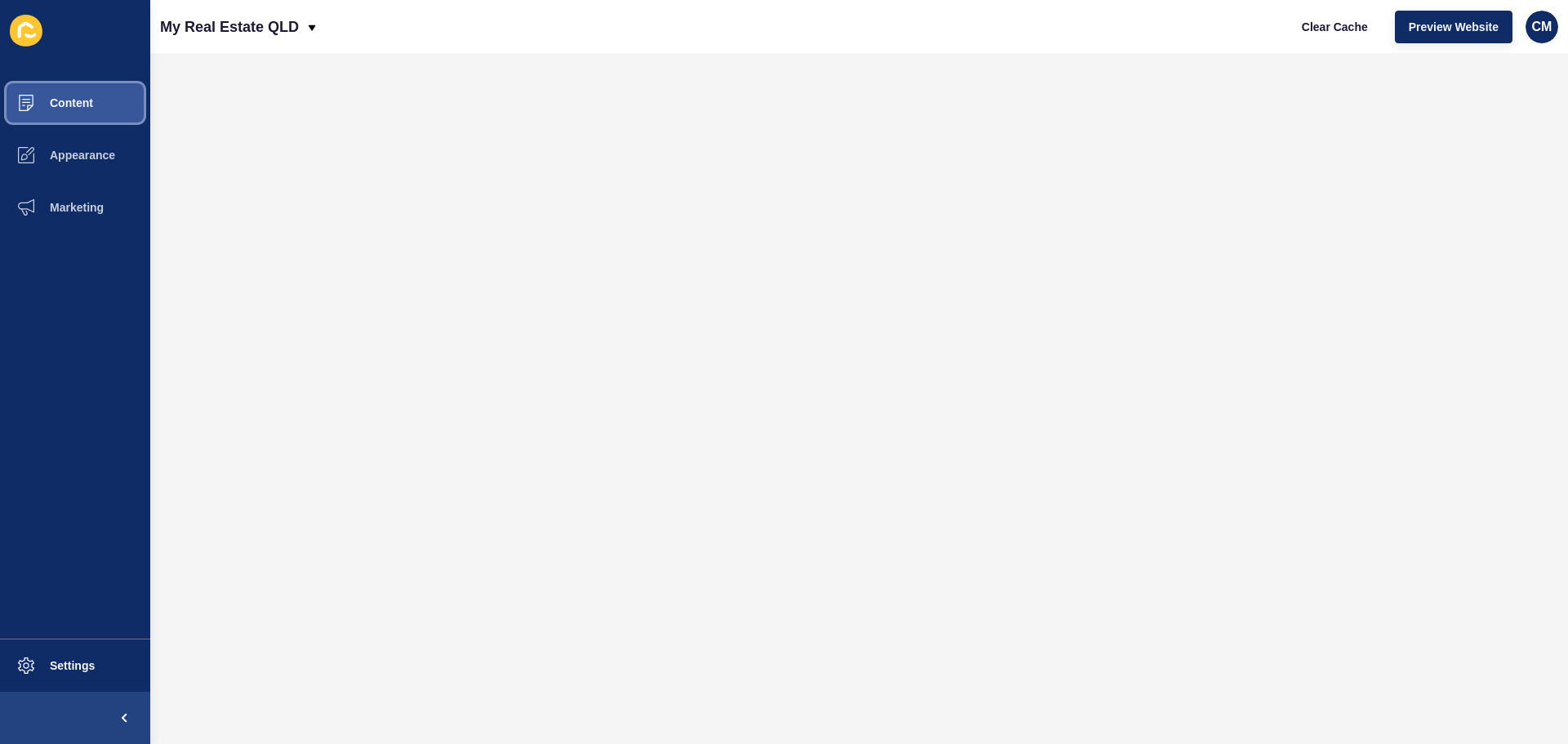
click at [50, 113] on span at bounding box center [26, 102] width 52 height 52
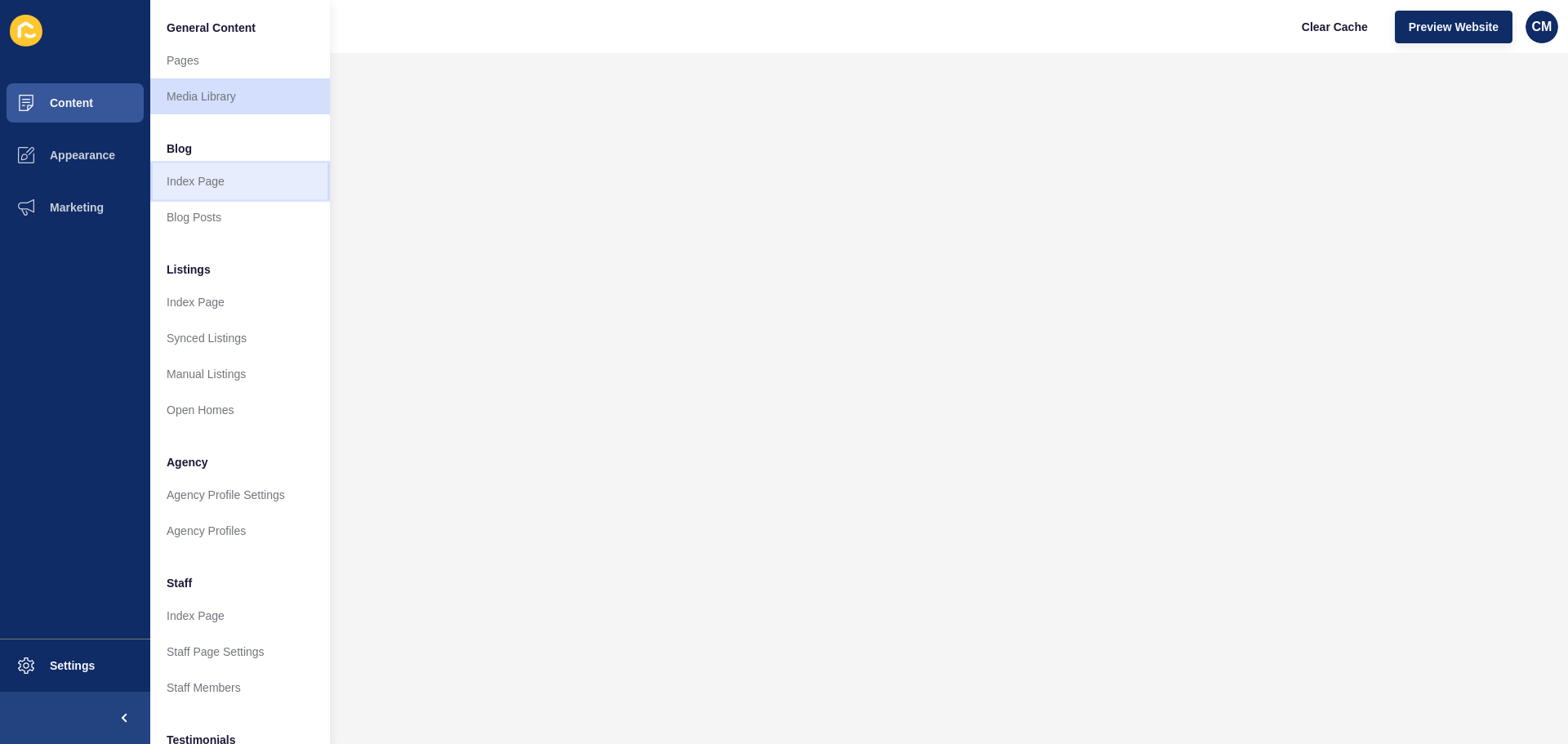
click at [174, 181] on link "Index Page" at bounding box center [240, 181] width 180 height 36
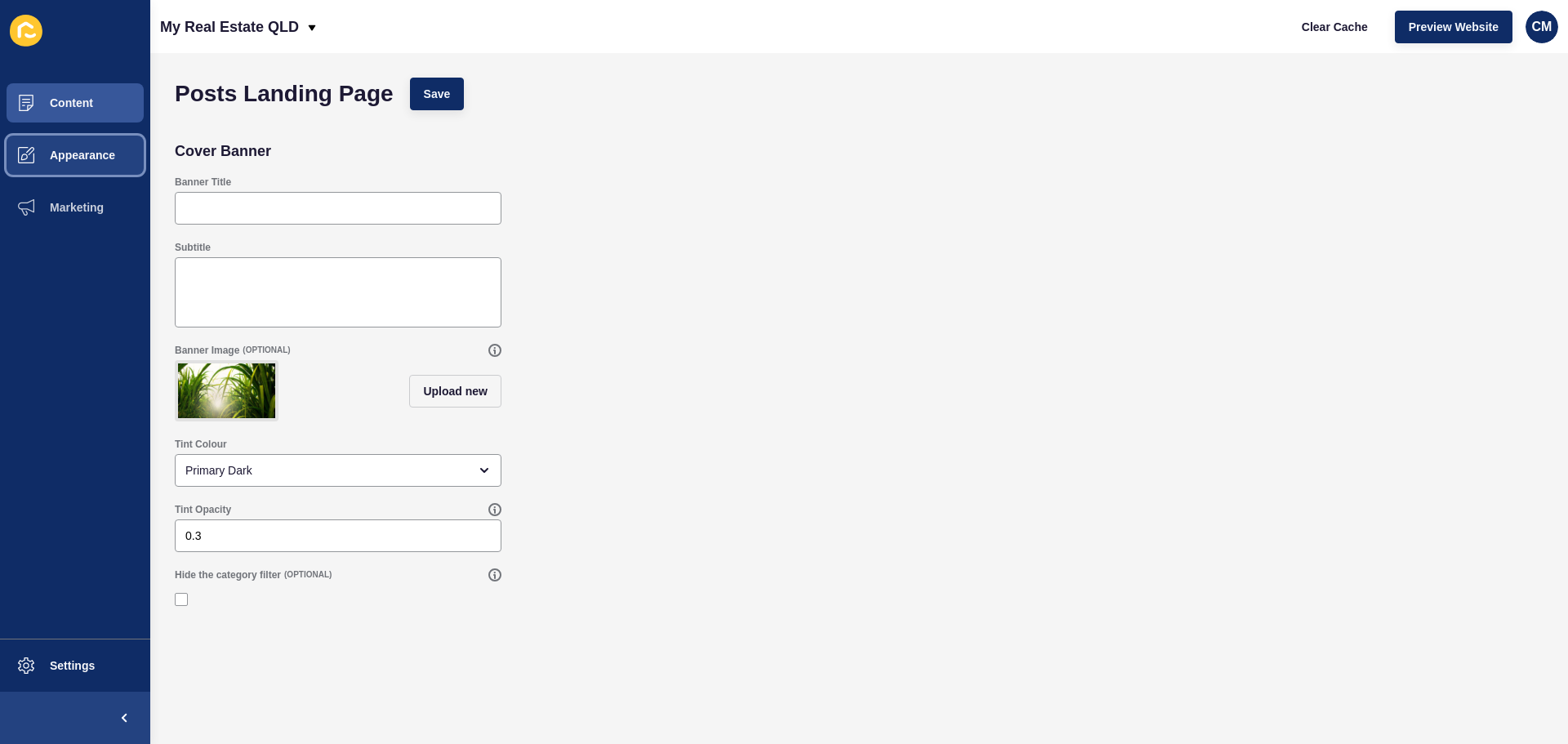
click at [71, 151] on span "Appearance" at bounding box center [56, 155] width 117 height 13
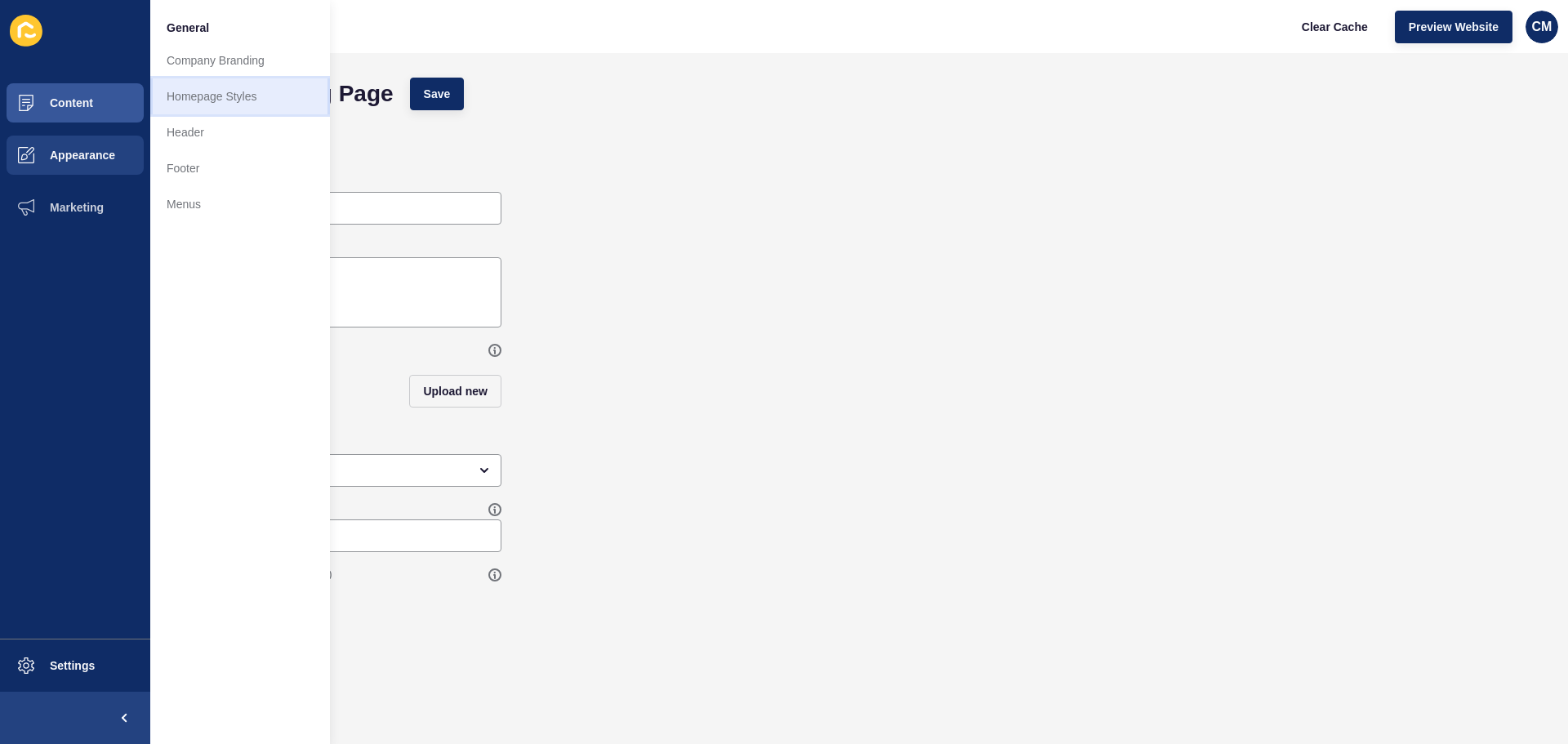
click at [254, 89] on link "Homepage Styles" at bounding box center [240, 95] width 180 height 36
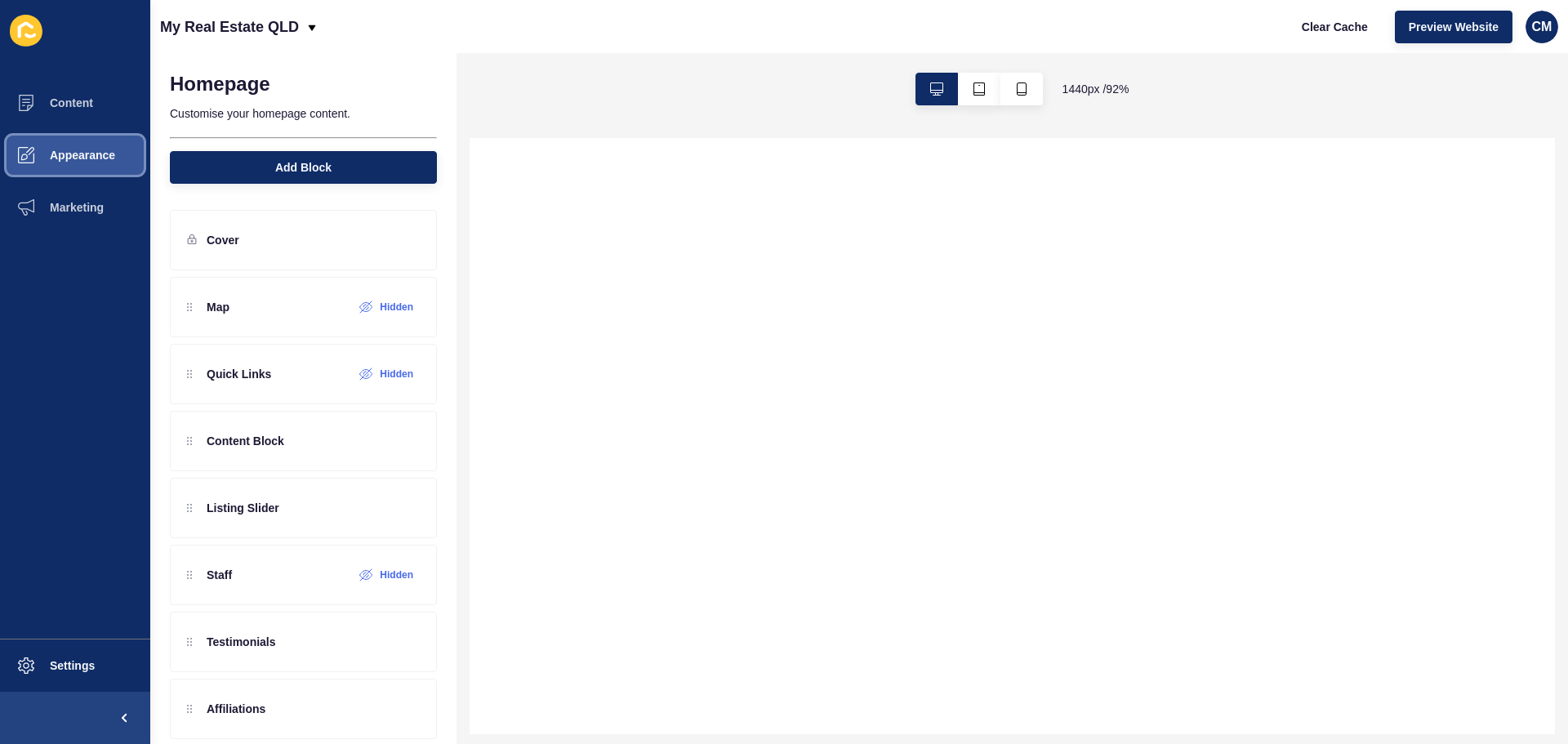
click at [79, 151] on span "Appearance" at bounding box center [56, 155] width 117 height 13
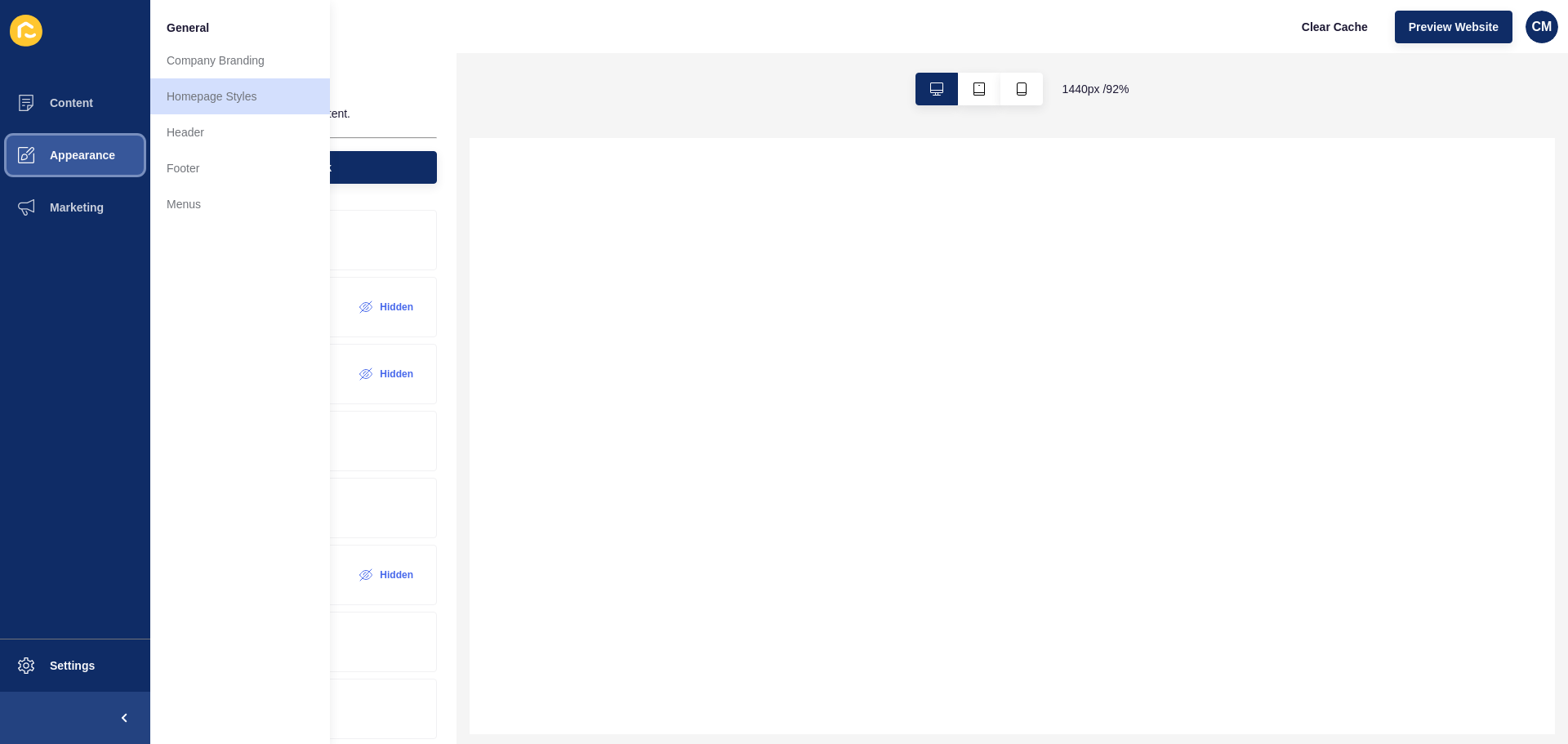
click at [79, 151] on span "Appearance" at bounding box center [56, 155] width 117 height 13
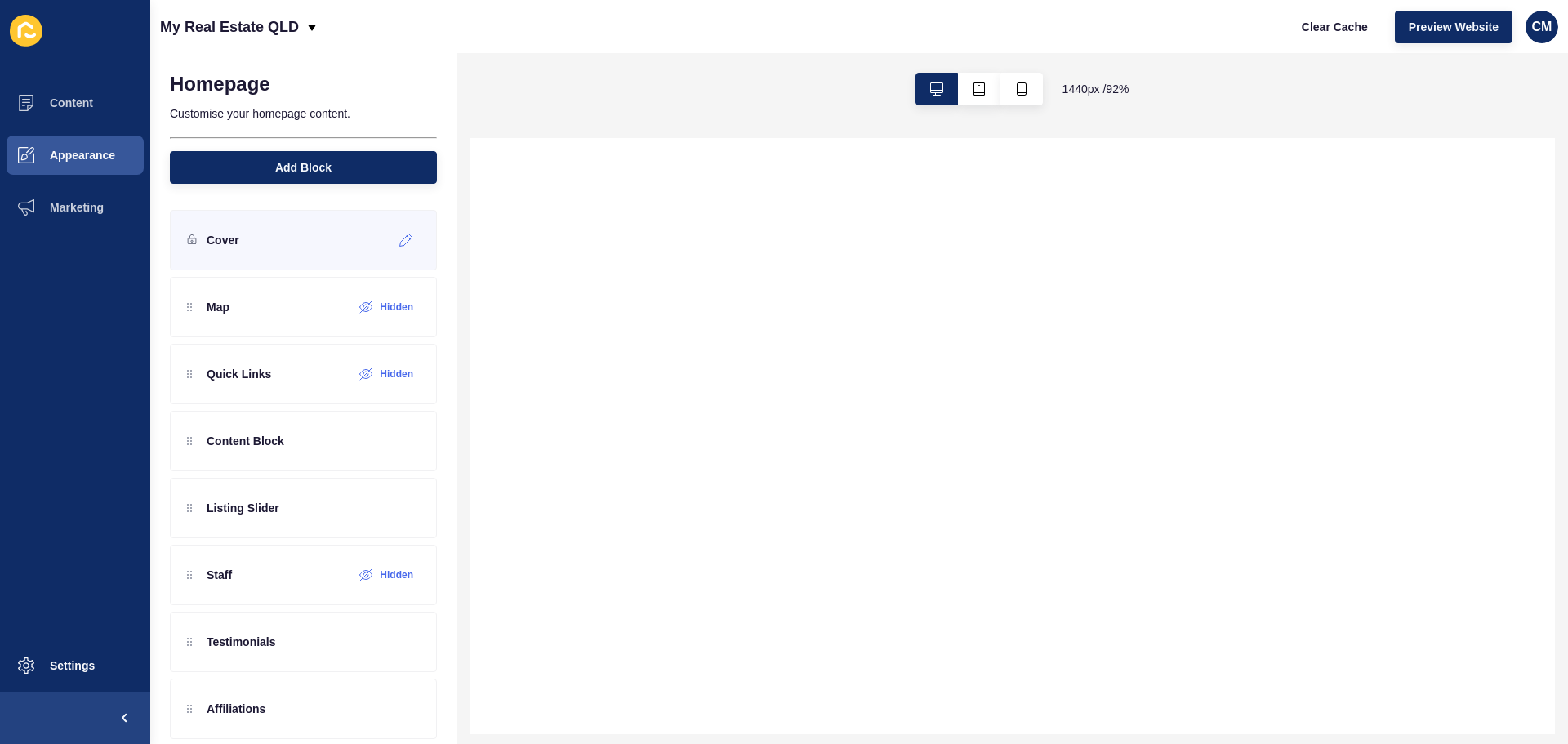
click at [228, 234] on p "Cover" at bounding box center [223, 240] width 33 height 16
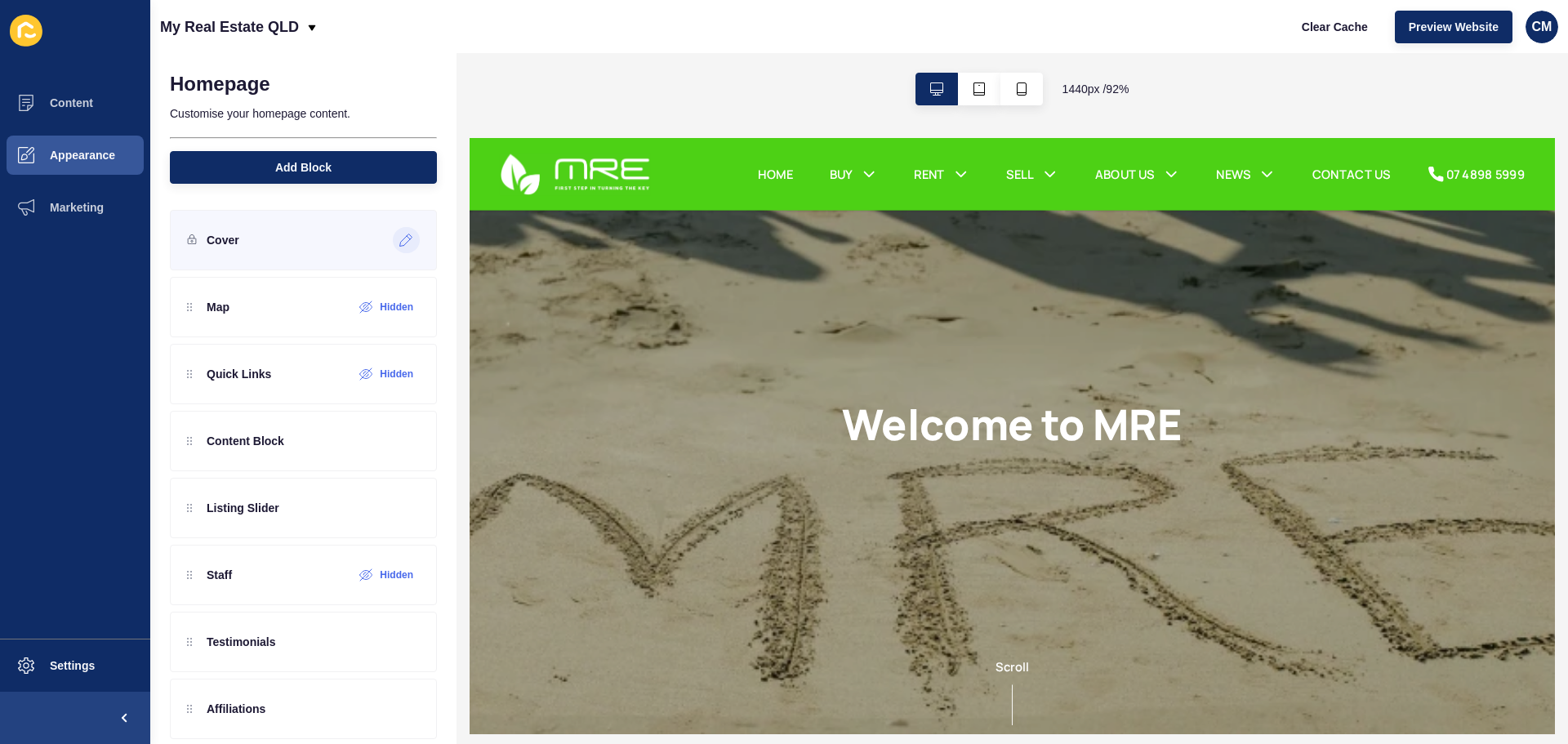
click at [399, 240] on icon at bounding box center [406, 240] width 14 height 13
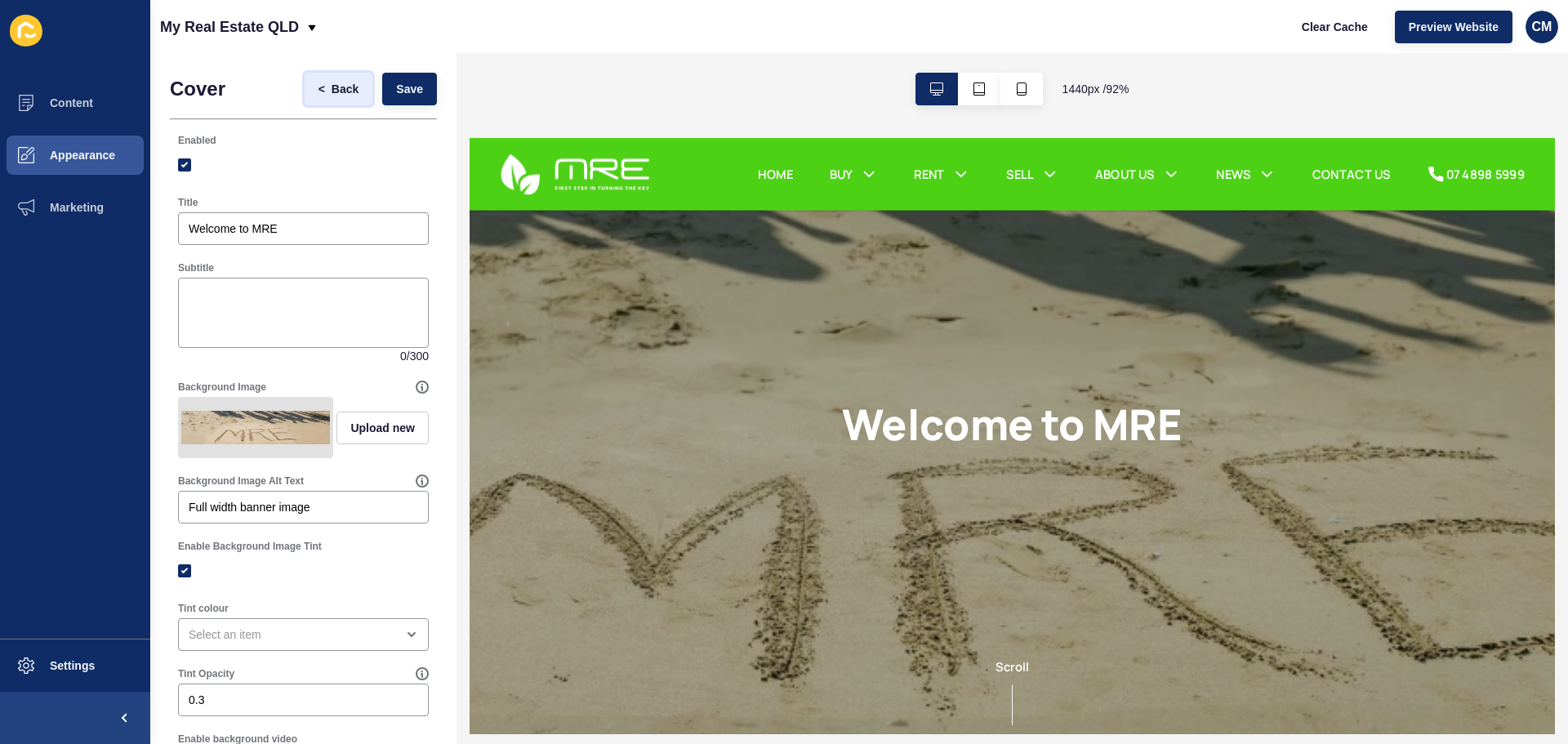
click at [332, 94] on span "Back" at bounding box center [345, 89] width 27 height 16
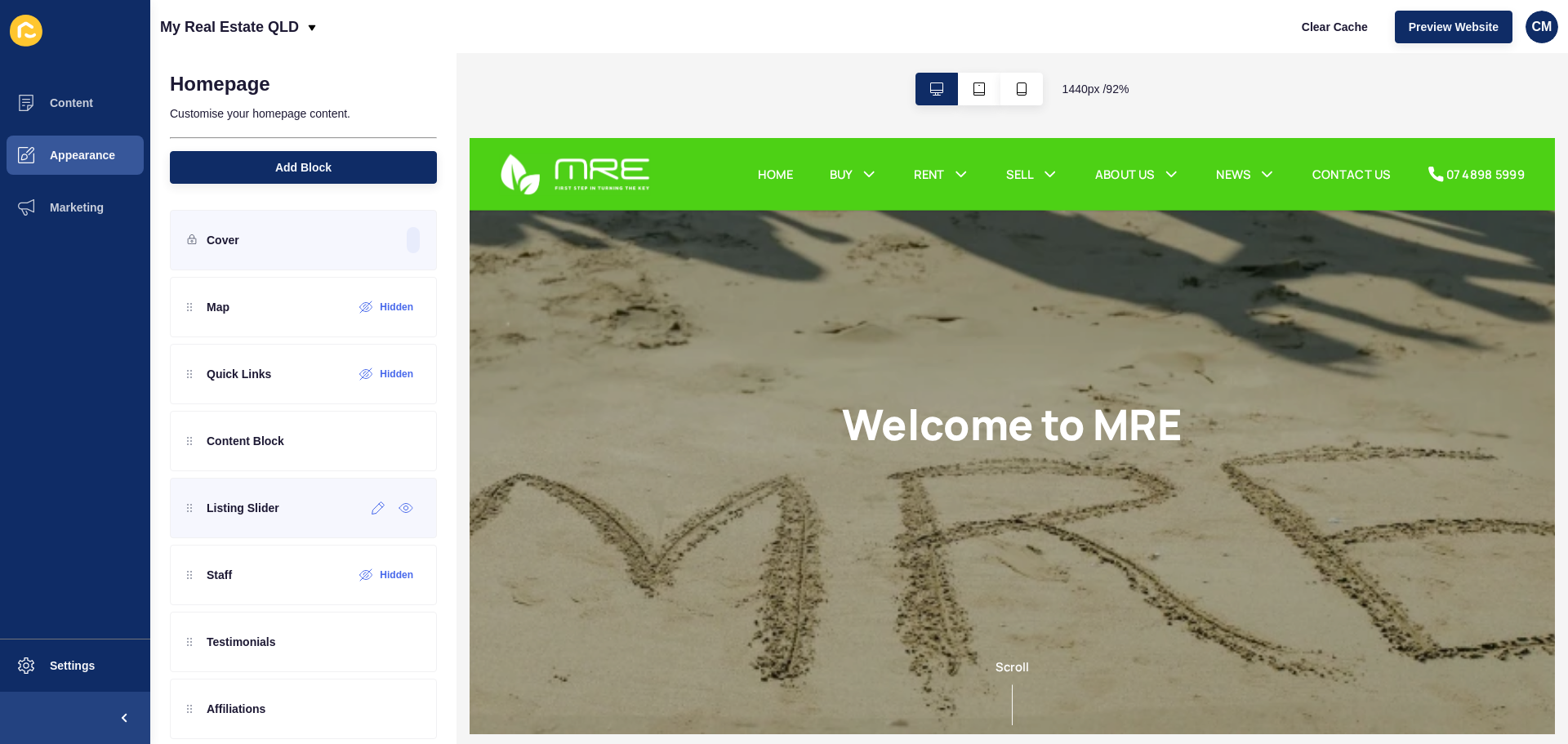
click at [267, 515] on p "Listing Slider" at bounding box center [243, 508] width 73 height 16
click at [372, 504] on div at bounding box center [378, 508] width 27 height 26
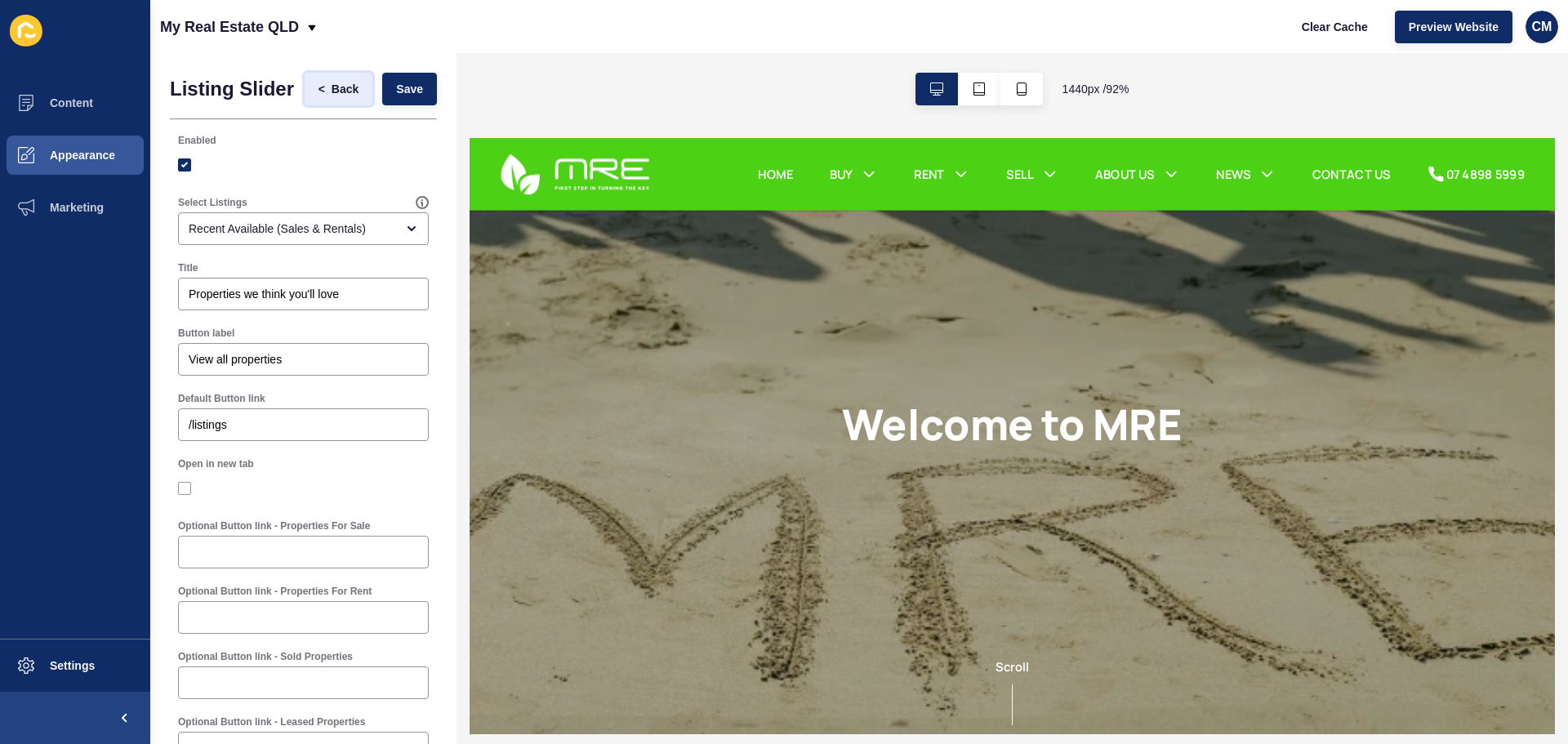
click at [346, 97] on span "Back" at bounding box center [345, 89] width 27 height 16
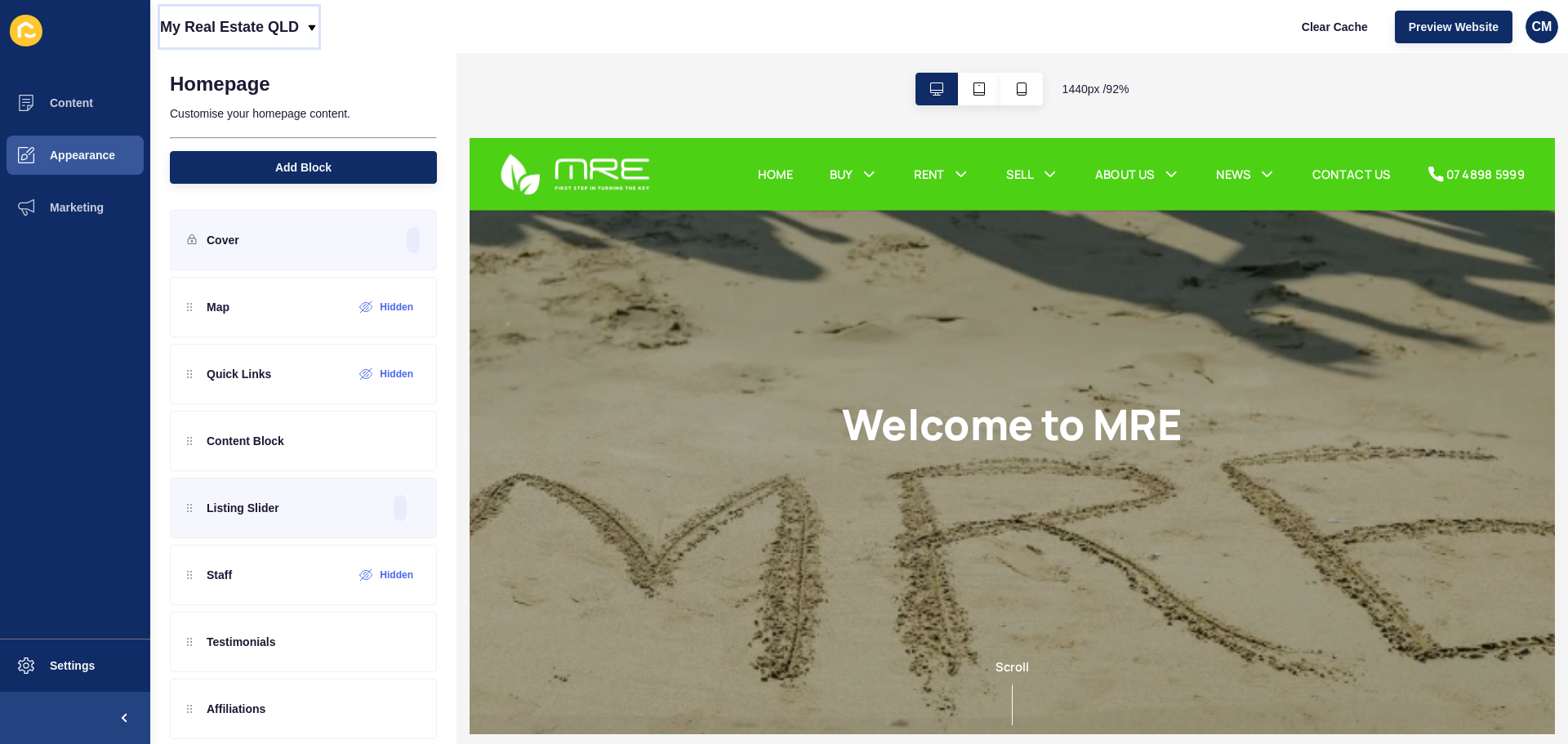
click at [300, 36] on div "My Real Estate QLD" at bounding box center [239, 27] width 158 height 41
click at [263, 65] on div "Back to website list" at bounding box center [231, 76] width 116 height 30
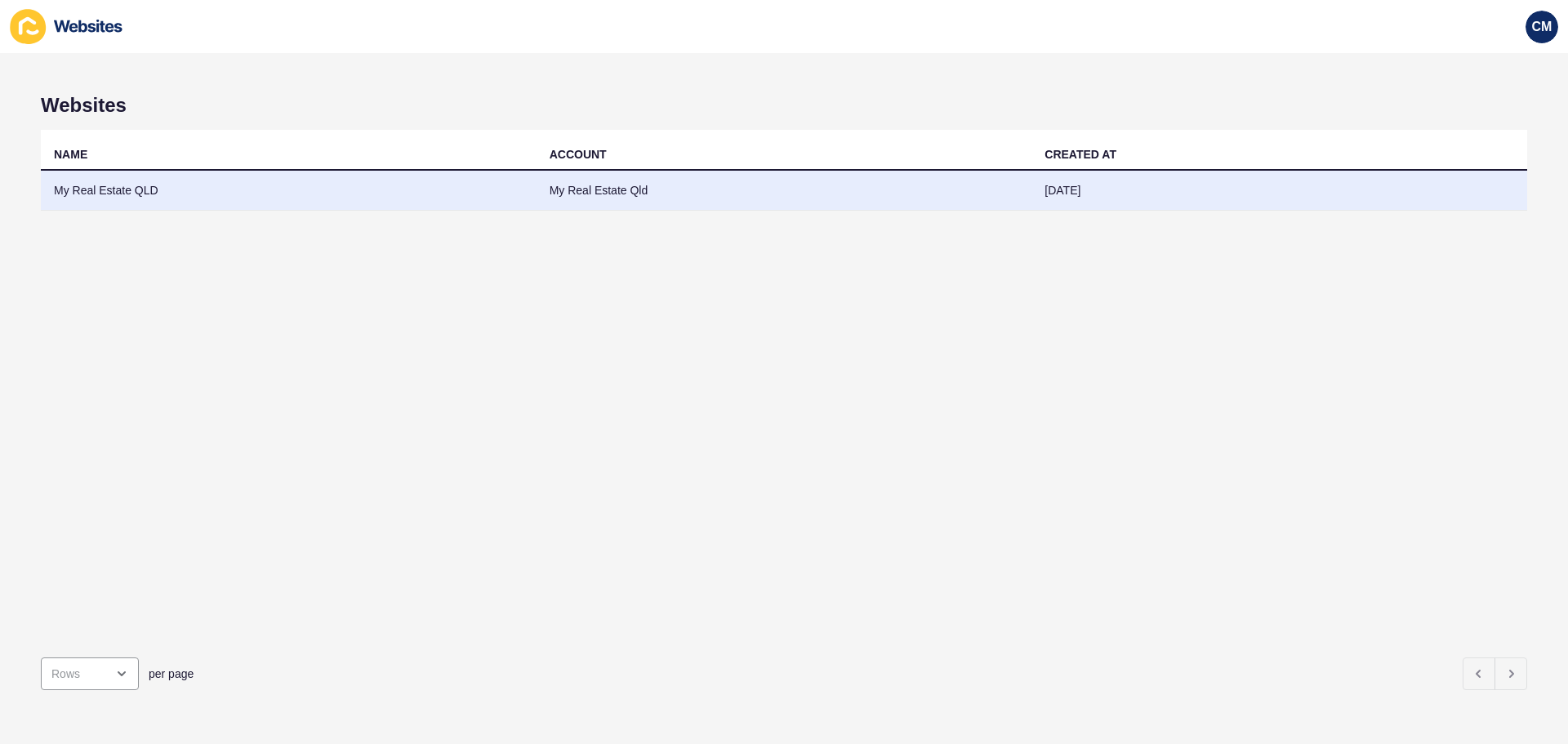
click at [227, 172] on td "My Real Estate QLD" at bounding box center [288, 191] width 496 height 40
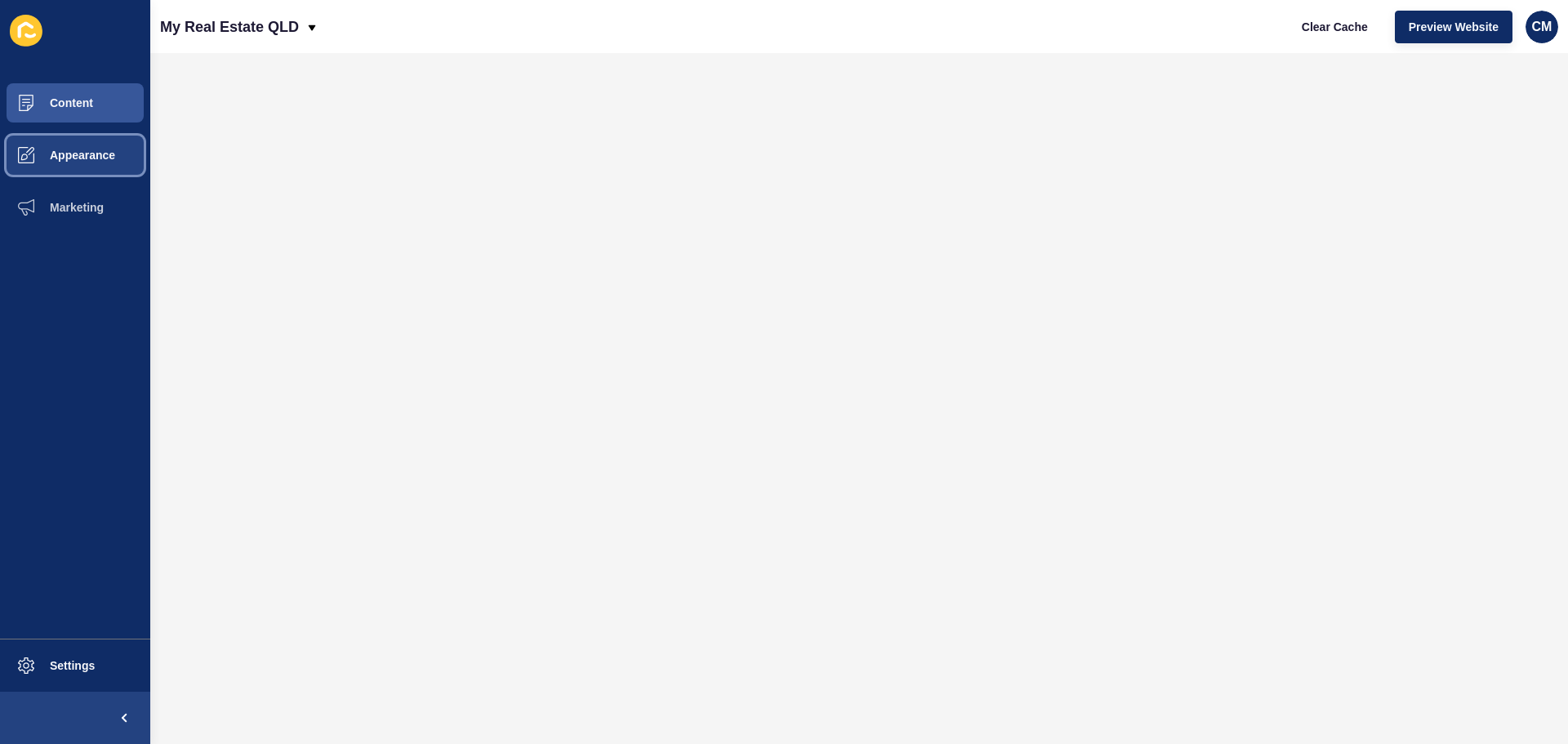
click at [85, 136] on button "Appearance" at bounding box center [75, 155] width 150 height 52
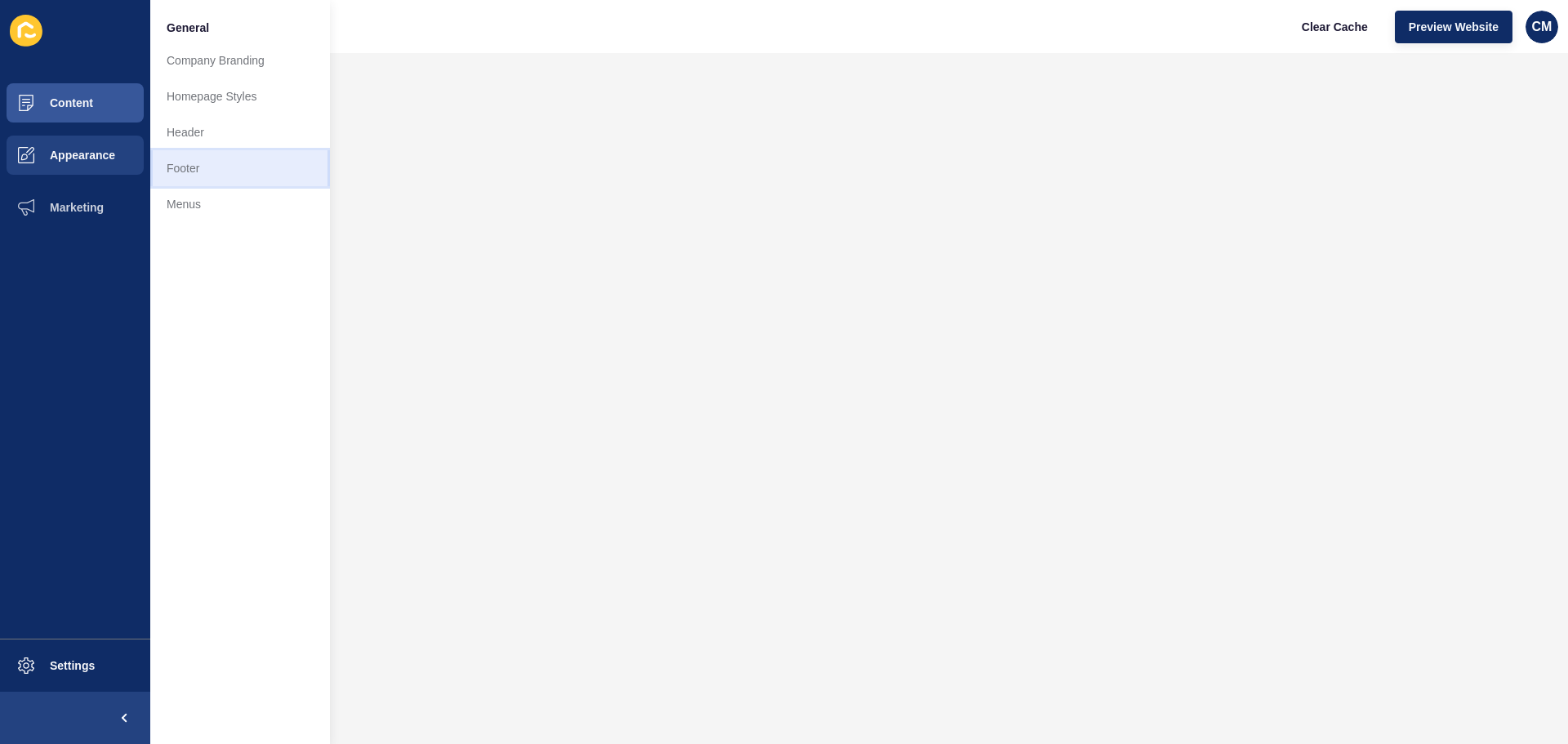
click at [228, 172] on link "Footer" at bounding box center [240, 168] width 180 height 36
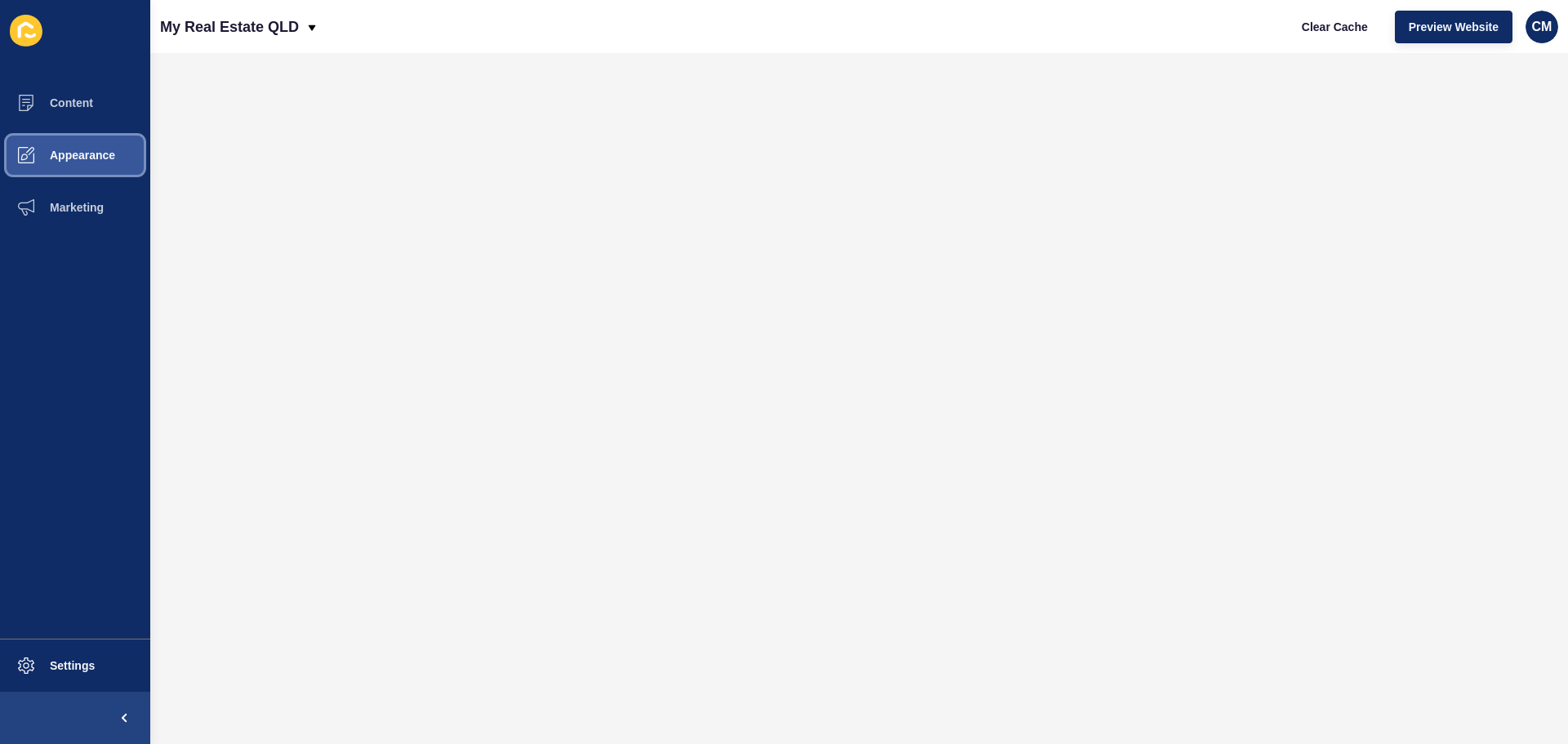
click at [88, 159] on span "Appearance" at bounding box center [56, 155] width 117 height 13
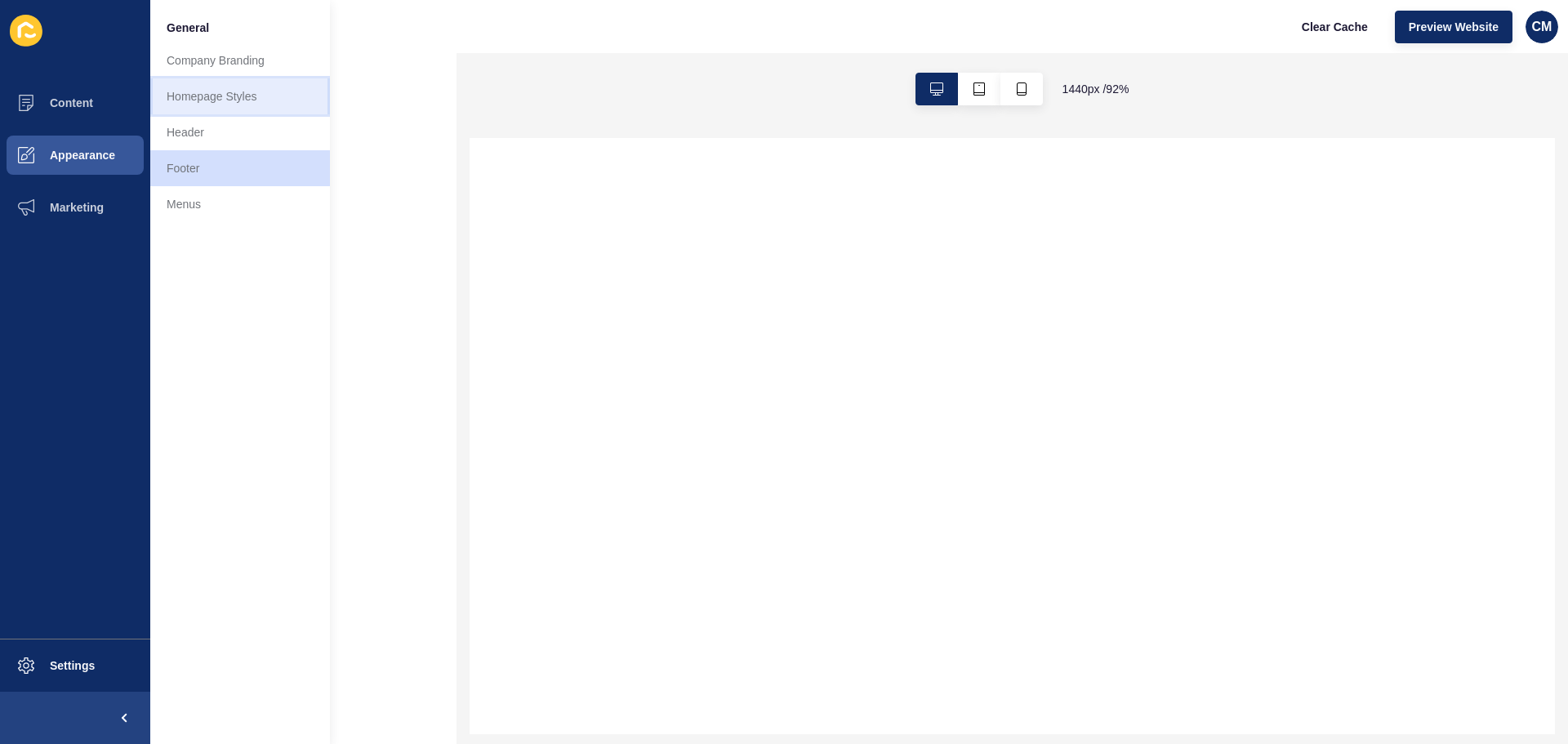
click at [227, 89] on link "Homepage Styles" at bounding box center [240, 95] width 180 height 36
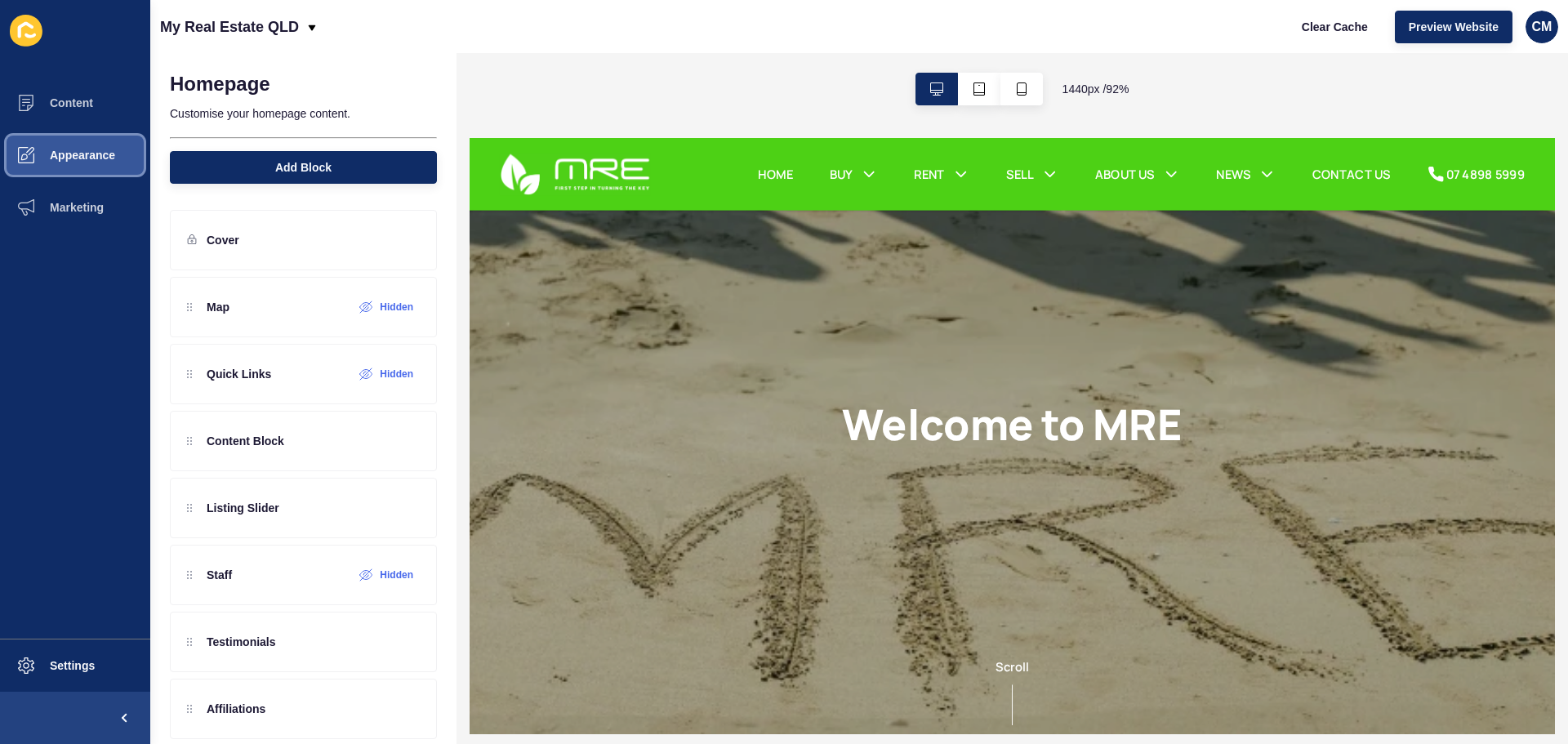
click at [107, 164] on button "Appearance" at bounding box center [75, 155] width 150 height 52
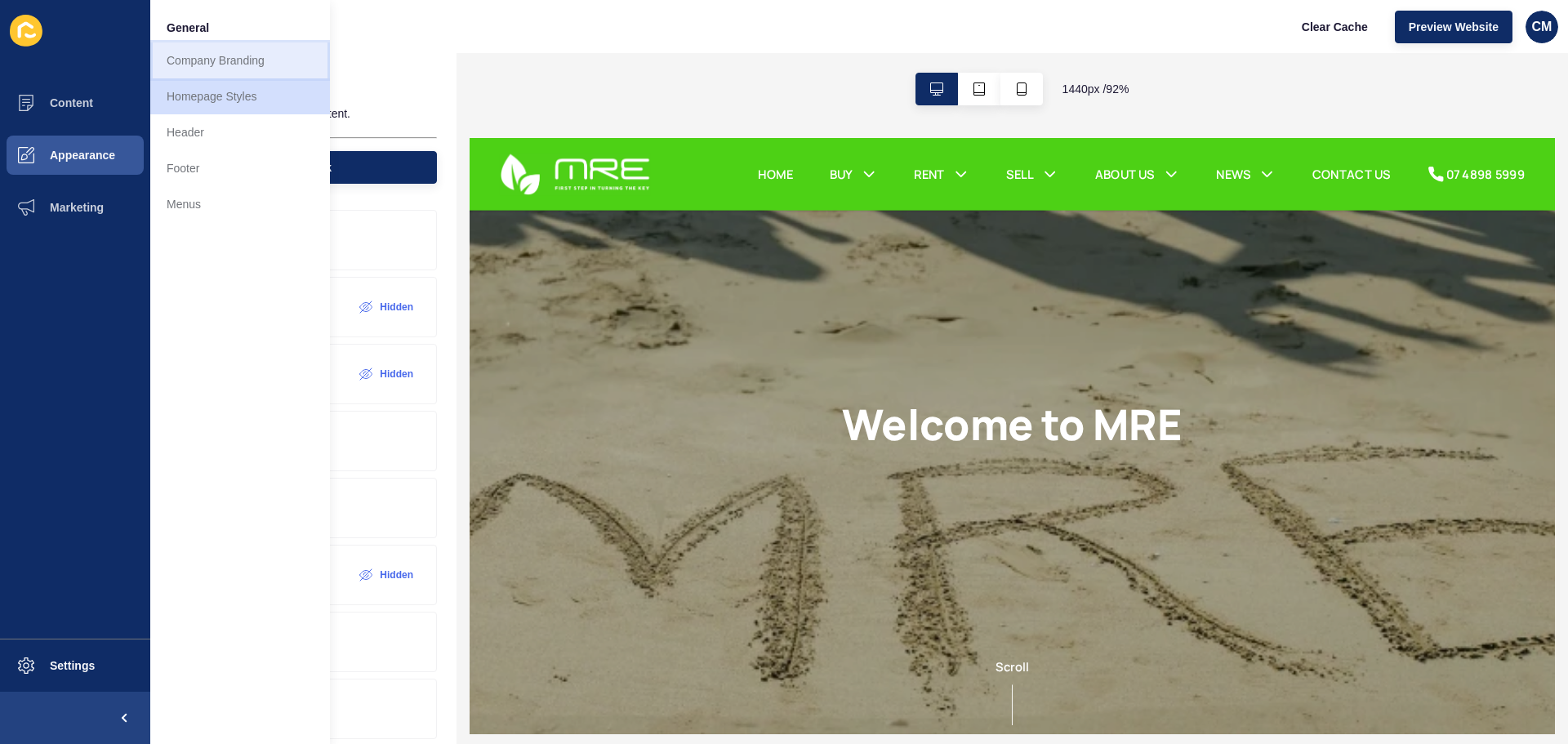
click at [272, 63] on link "Company Branding" at bounding box center [240, 60] width 180 height 36
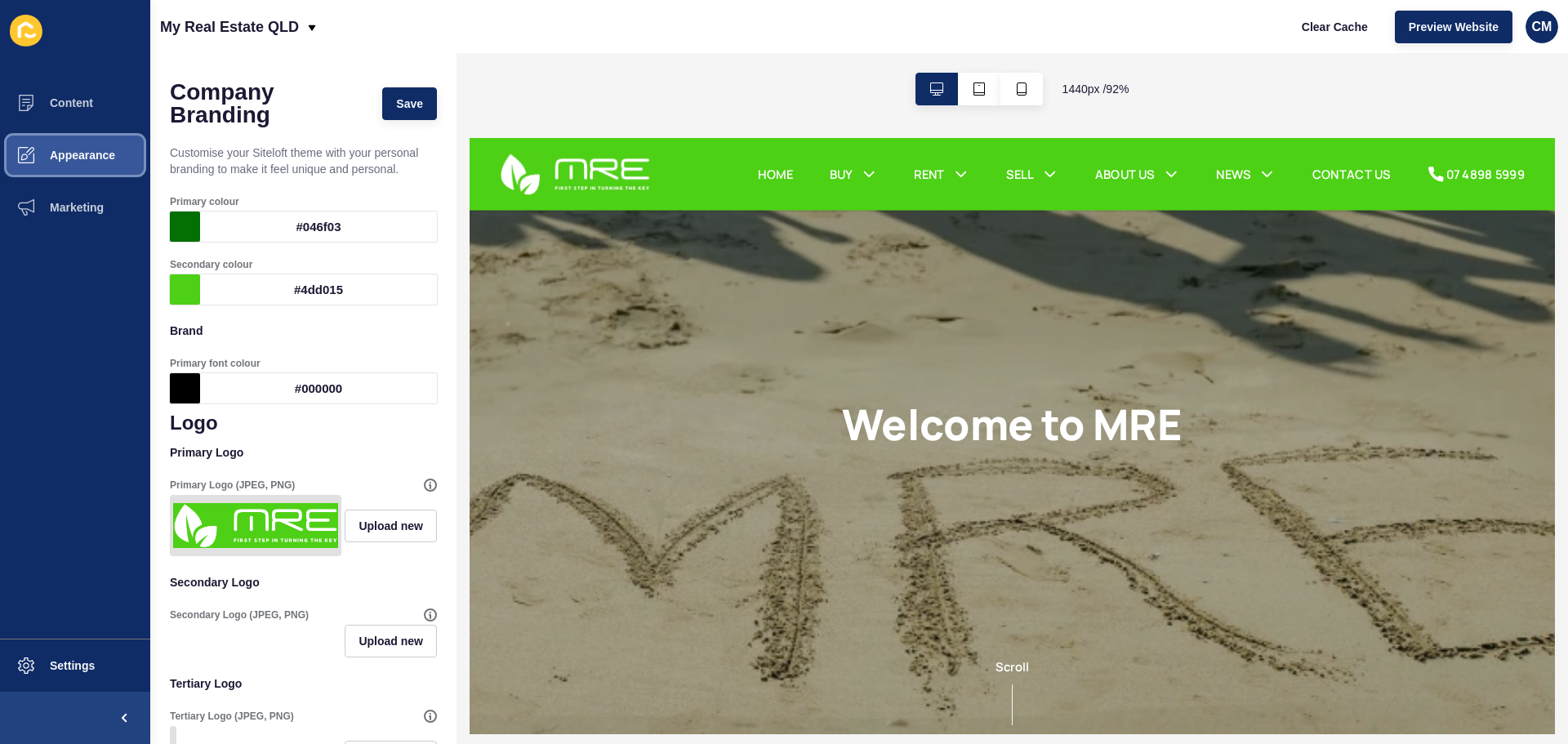
click at [81, 153] on span "Appearance" at bounding box center [56, 155] width 117 height 13
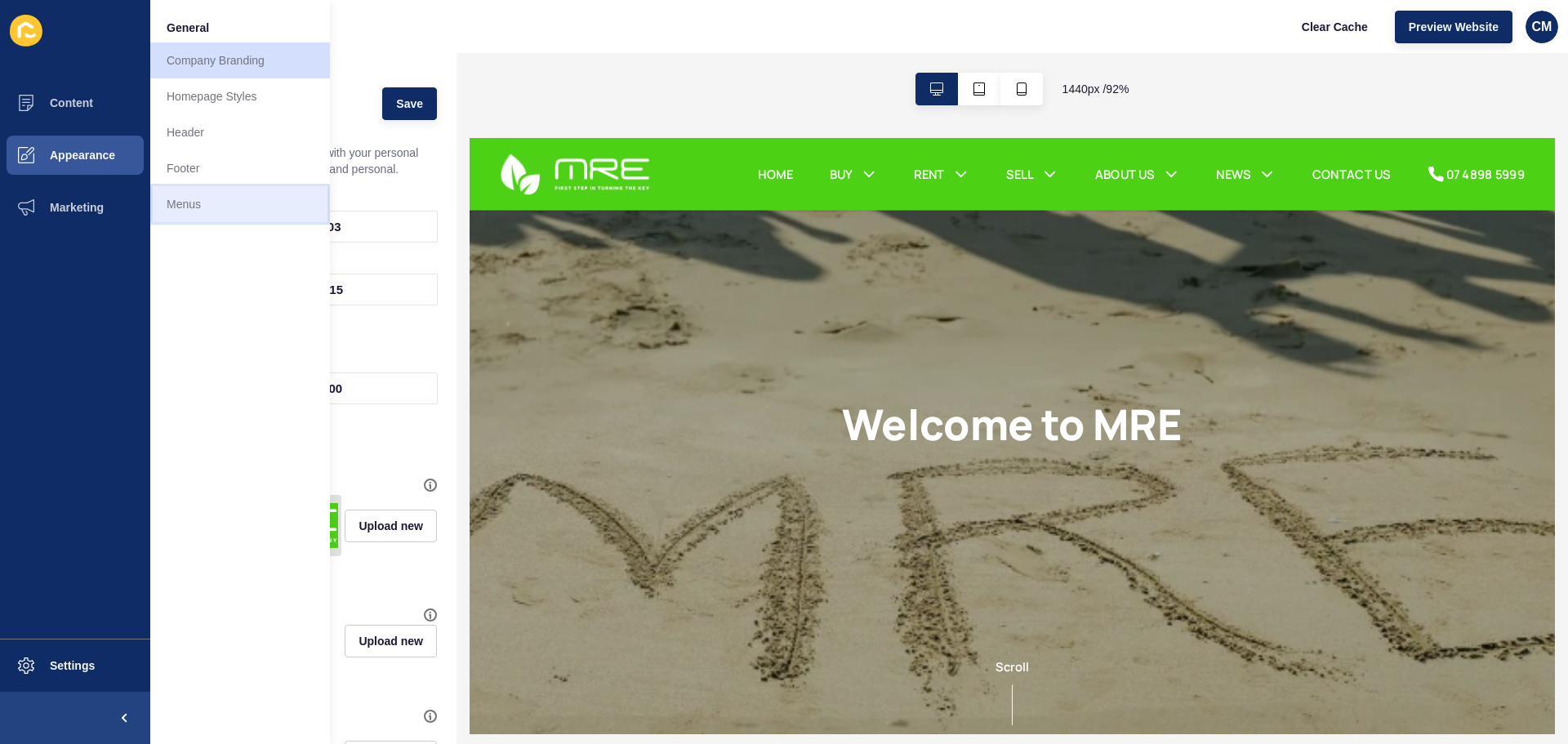
click at [180, 213] on link "Menus" at bounding box center [240, 203] width 180 height 36
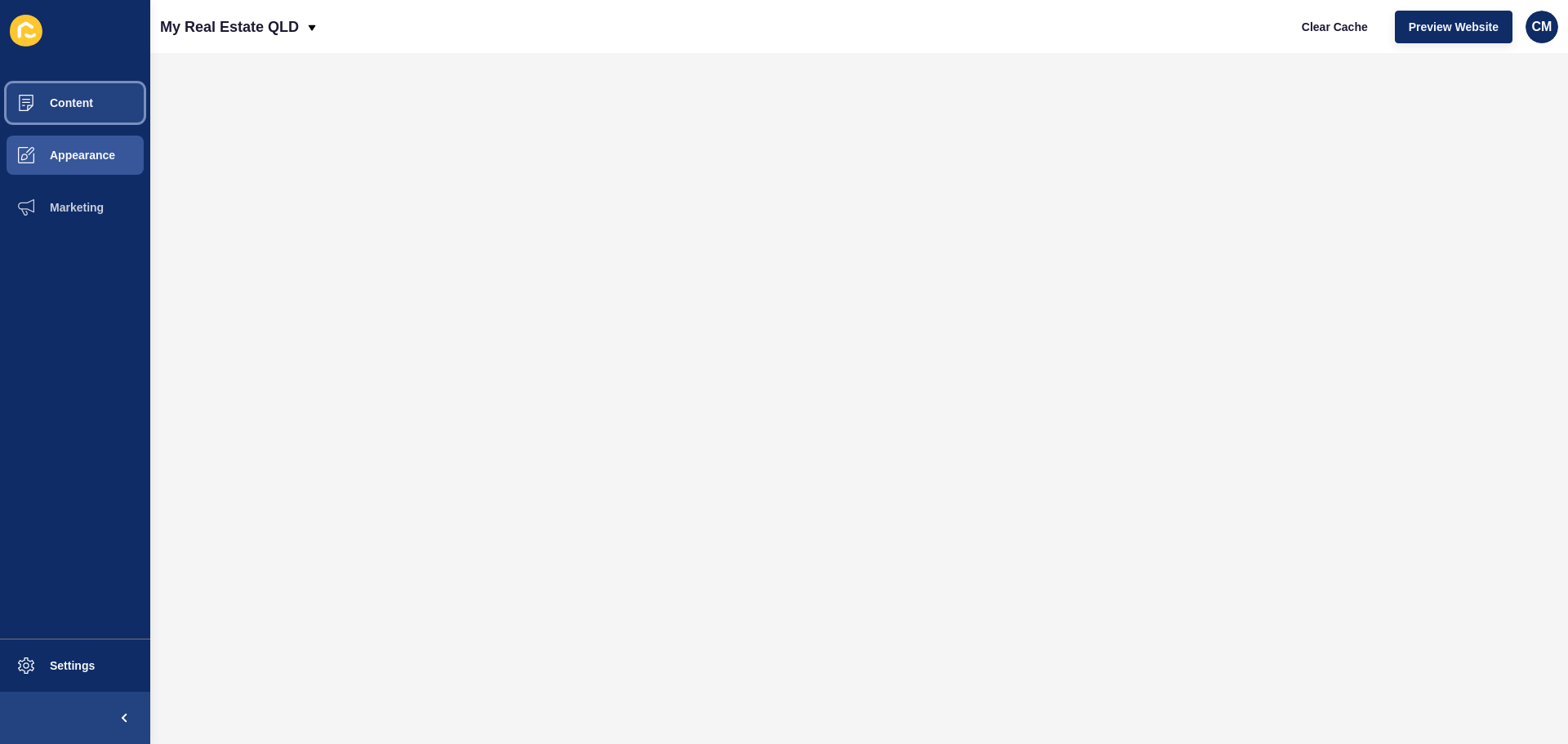
click at [105, 99] on button "Content" at bounding box center [75, 102] width 150 height 52
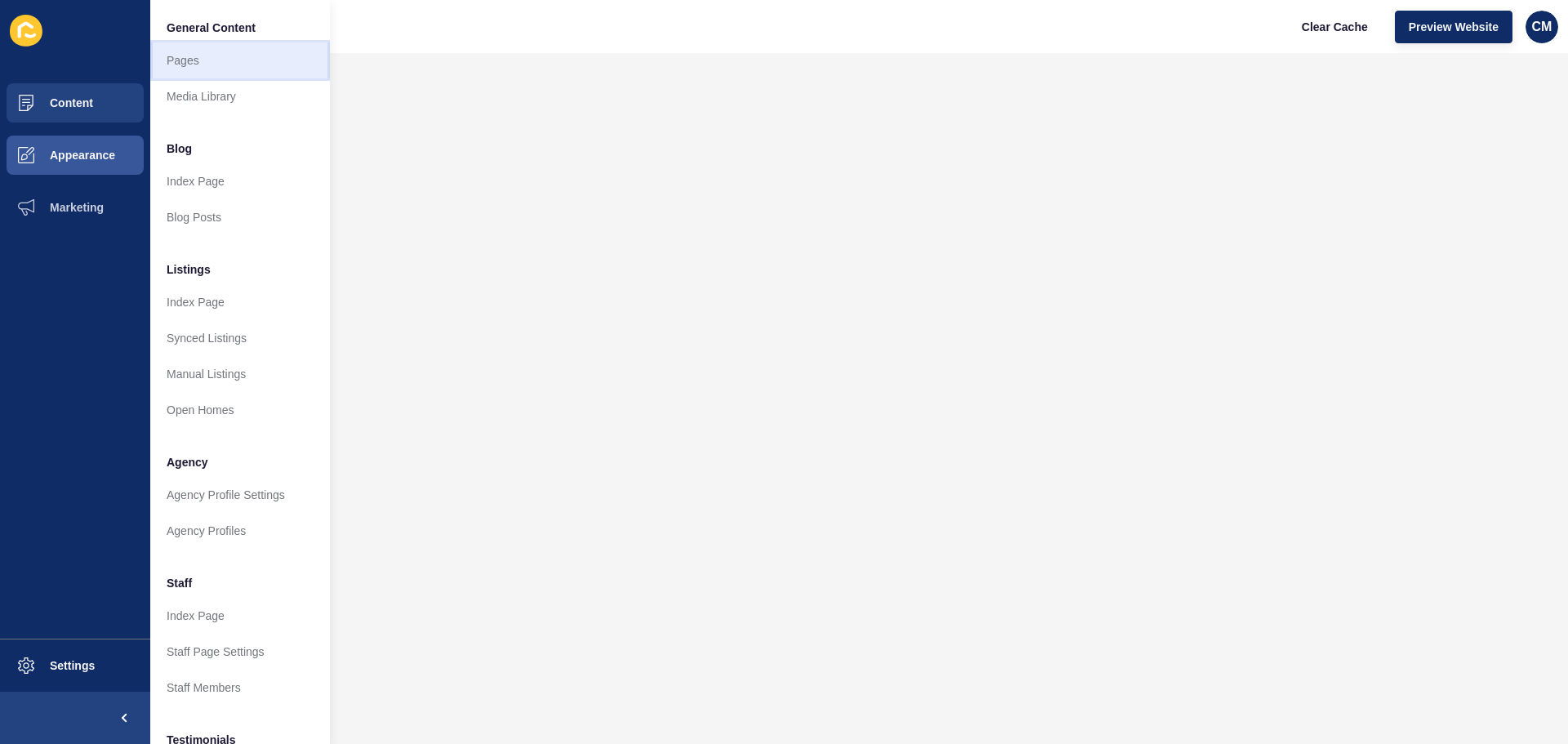
click at [212, 61] on link "Pages" at bounding box center [240, 60] width 180 height 36
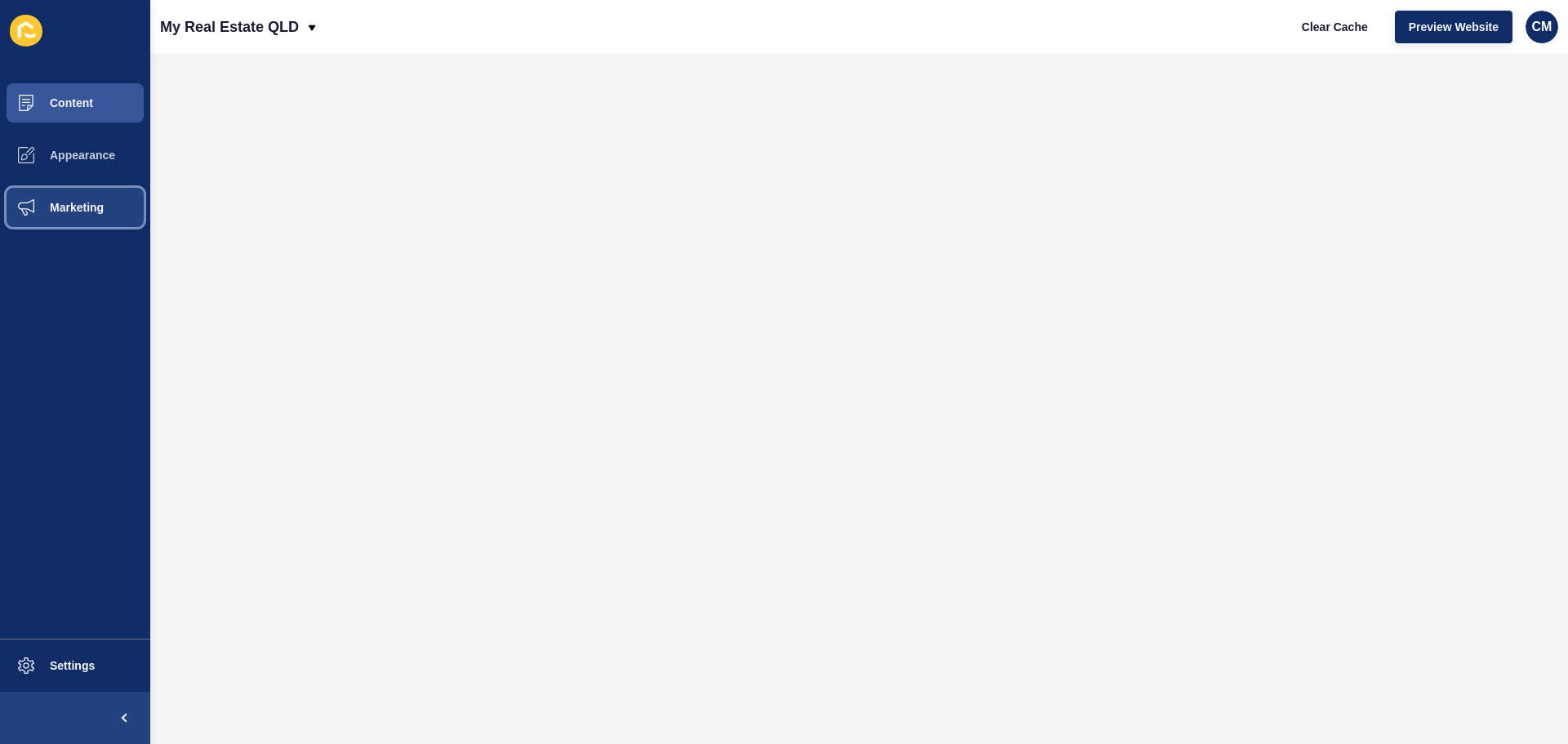
click at [49, 223] on span at bounding box center [26, 207] width 52 height 52
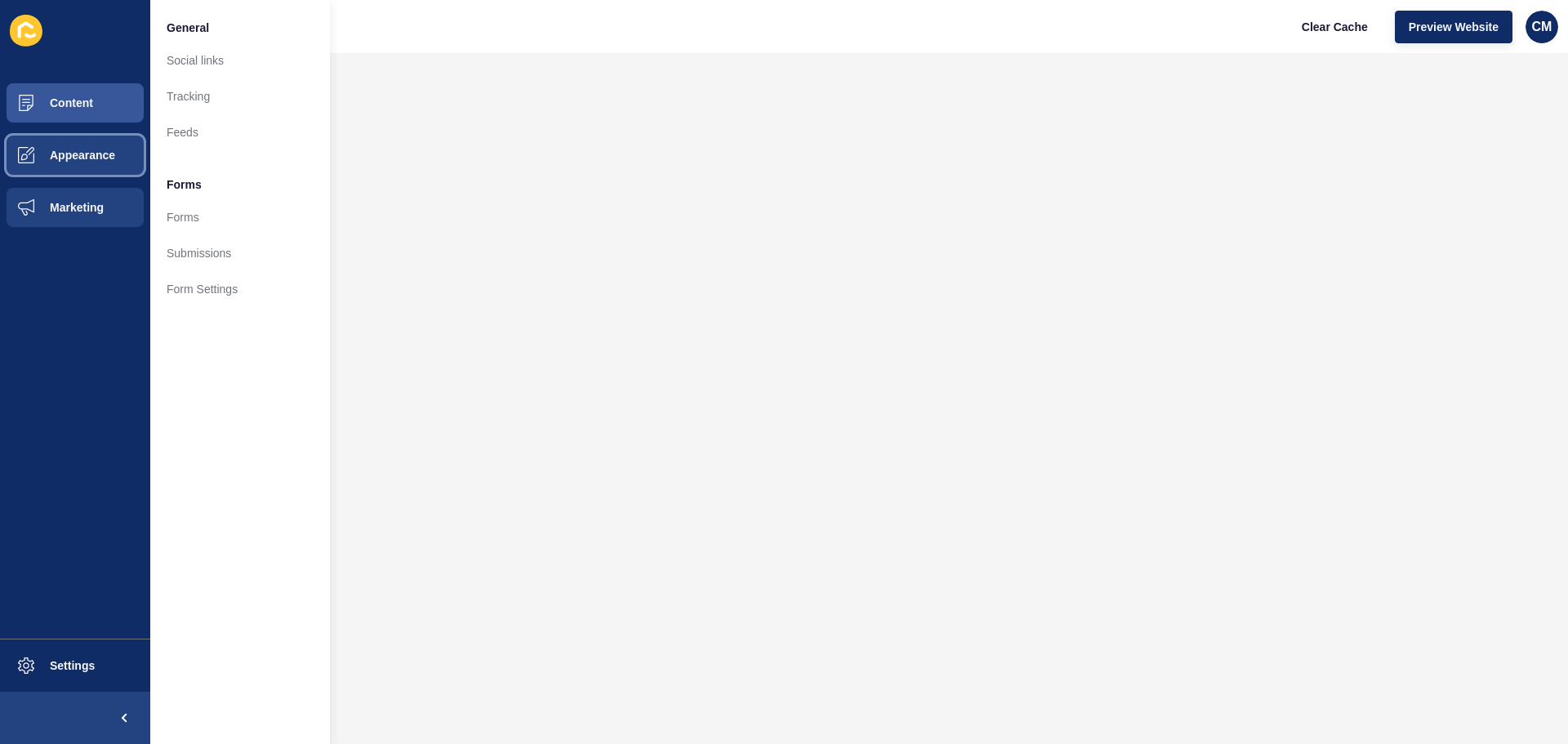
click at [92, 148] on button "Appearance" at bounding box center [75, 155] width 150 height 52
click at [91, 129] on button "Appearance" at bounding box center [75, 155] width 150 height 52
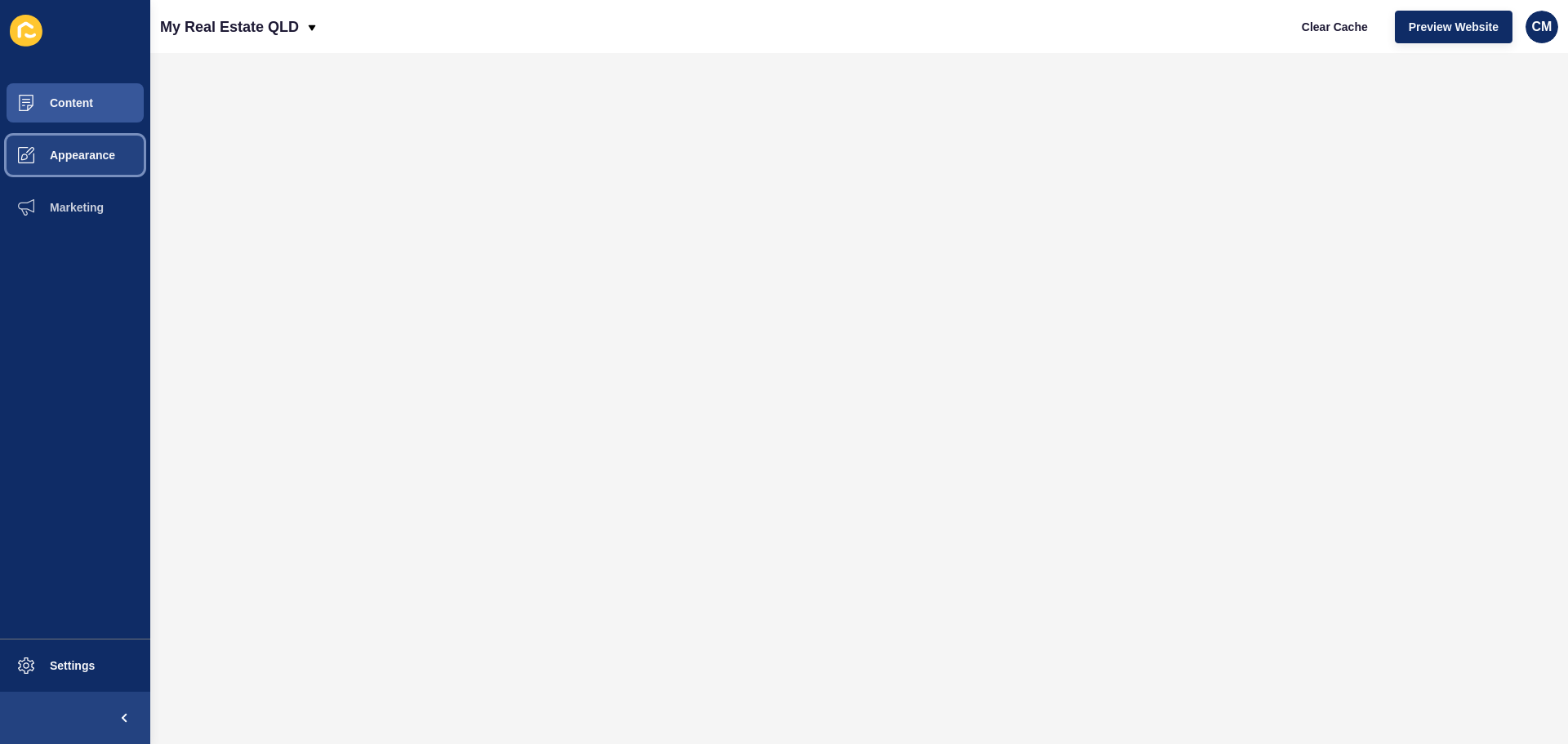
click at [106, 159] on span "Appearance" at bounding box center [56, 155] width 117 height 13
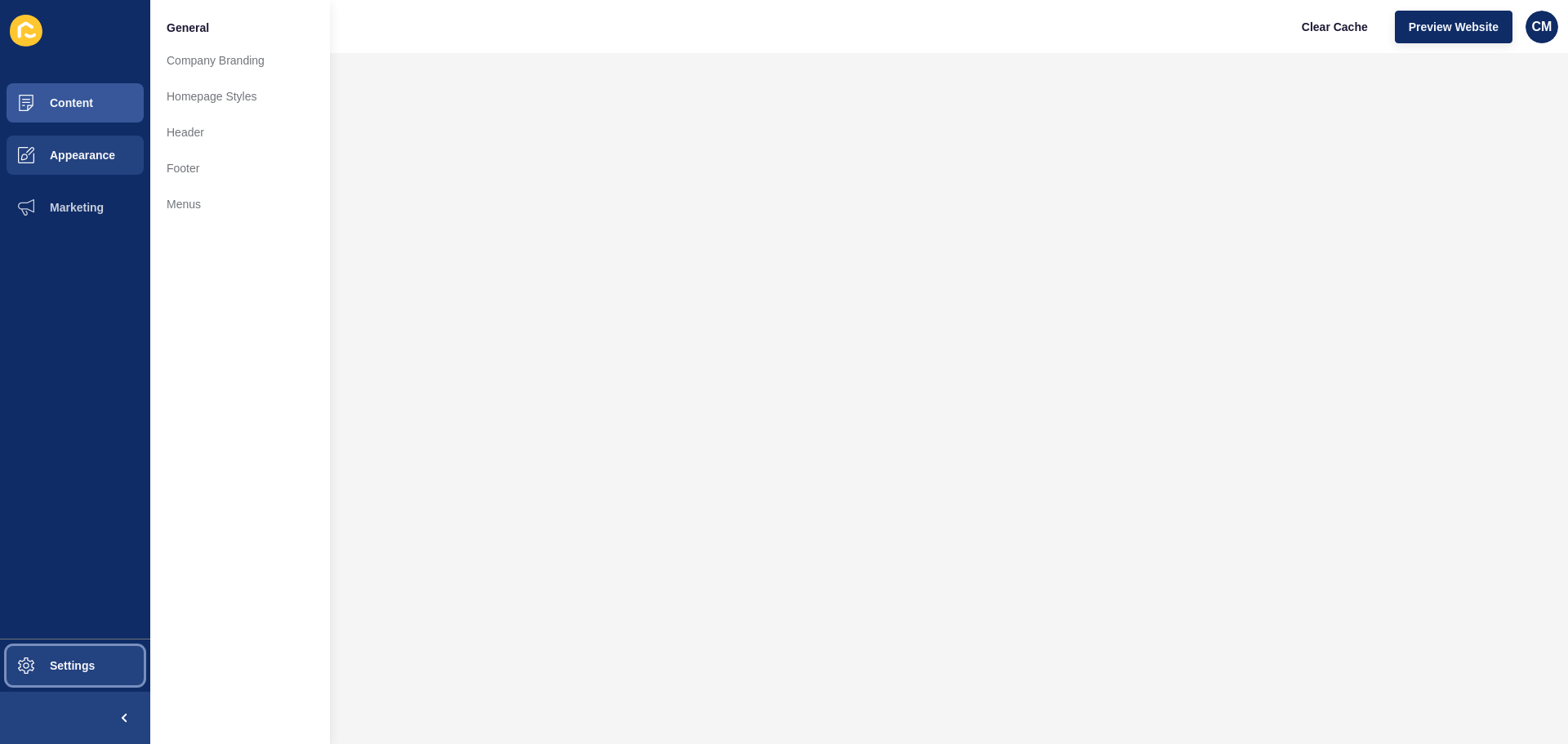
click at [45, 645] on span at bounding box center [26, 665] width 52 height 52
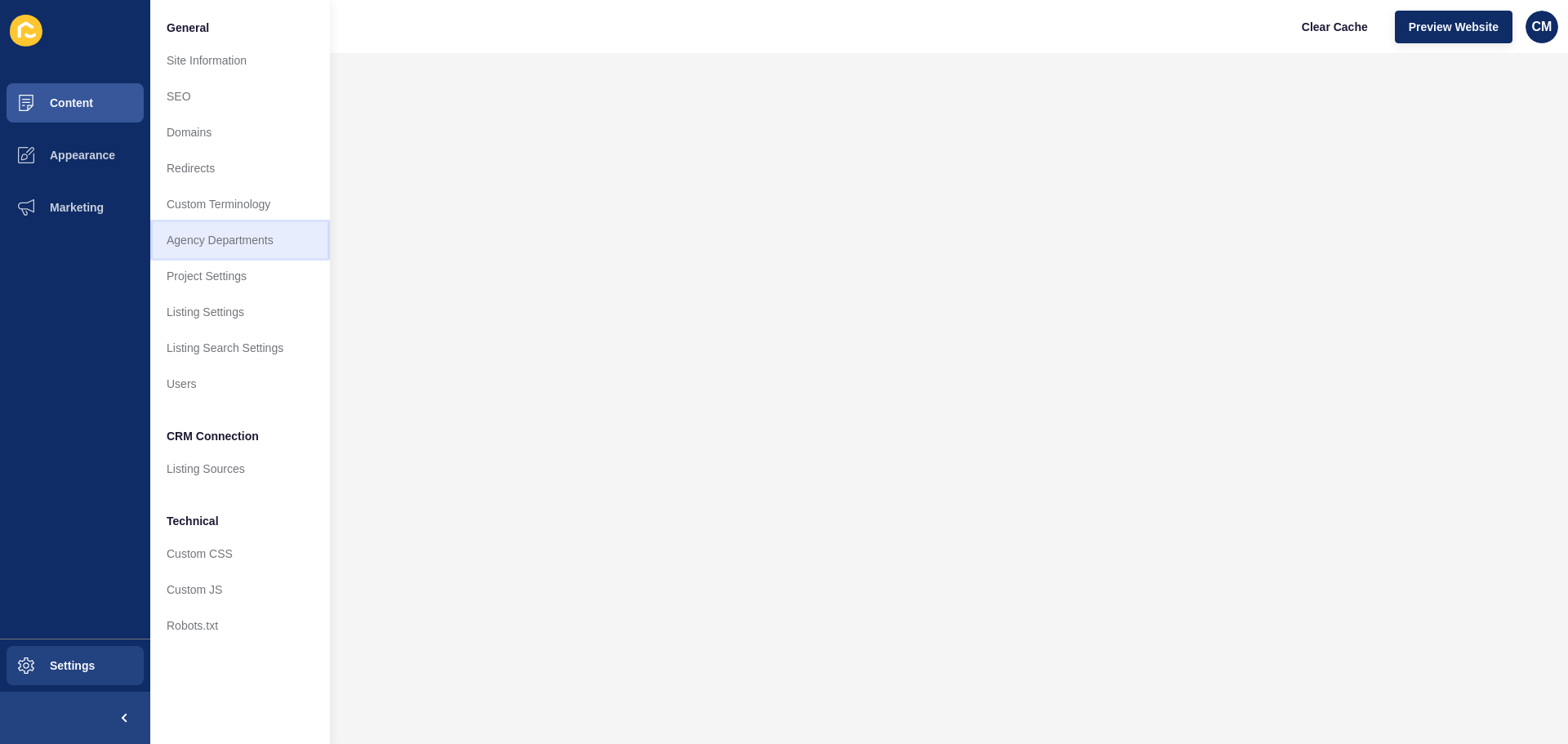
click at [240, 242] on link "Agency Departments" at bounding box center [240, 240] width 180 height 36
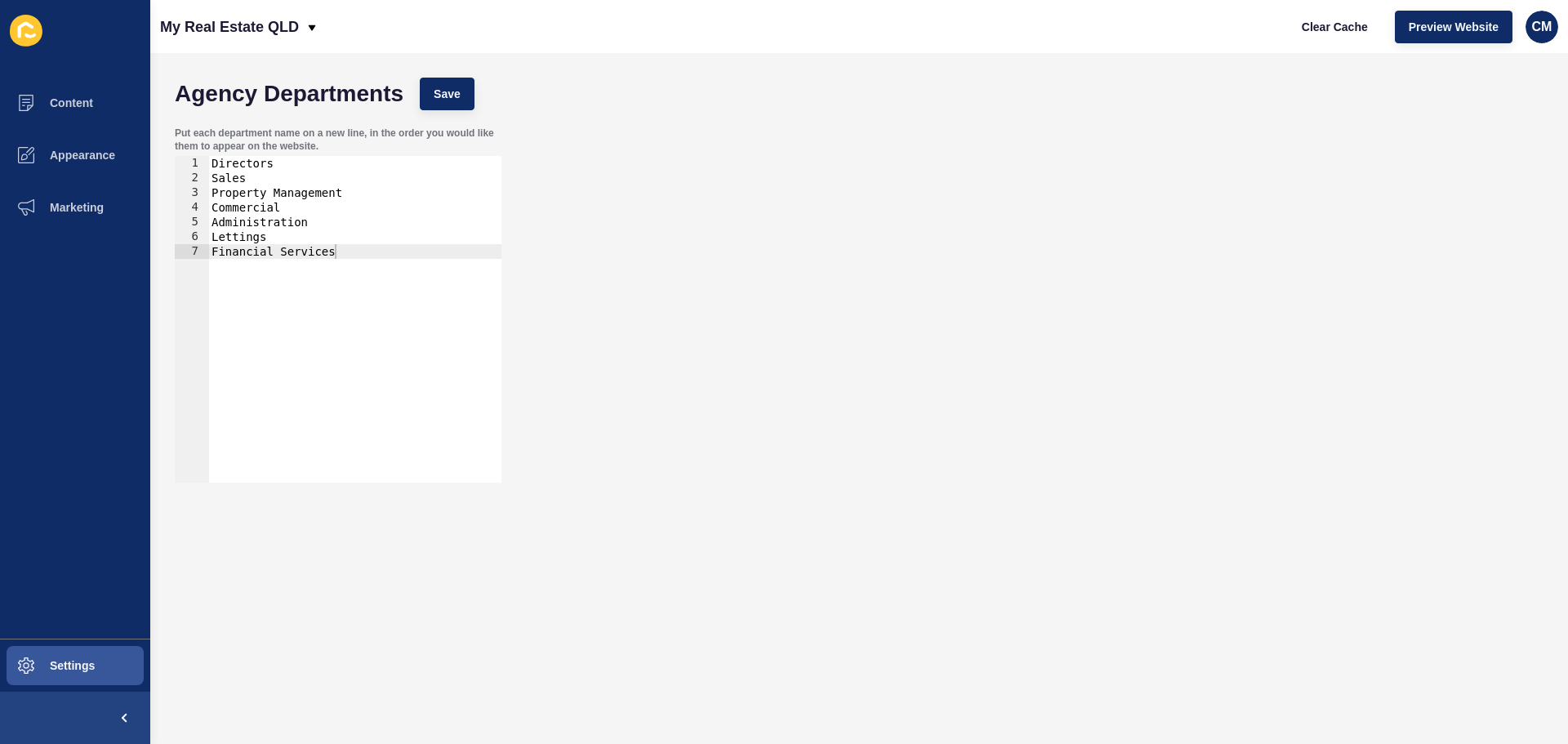
click at [33, 30] on icon at bounding box center [26, 30] width 33 height 32
click at [63, 102] on span "Content" at bounding box center [45, 102] width 96 height 13
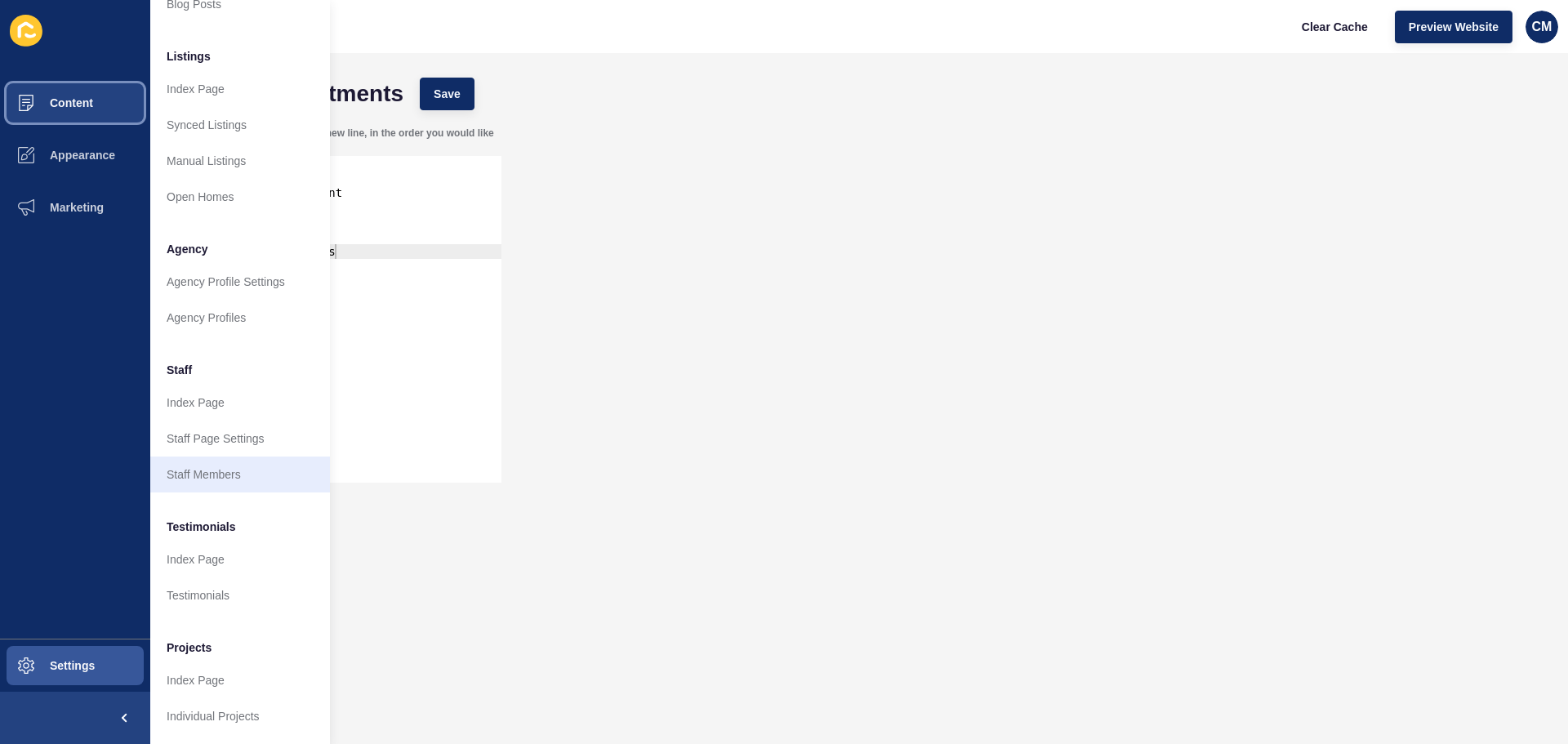
scroll to position [226, 0]
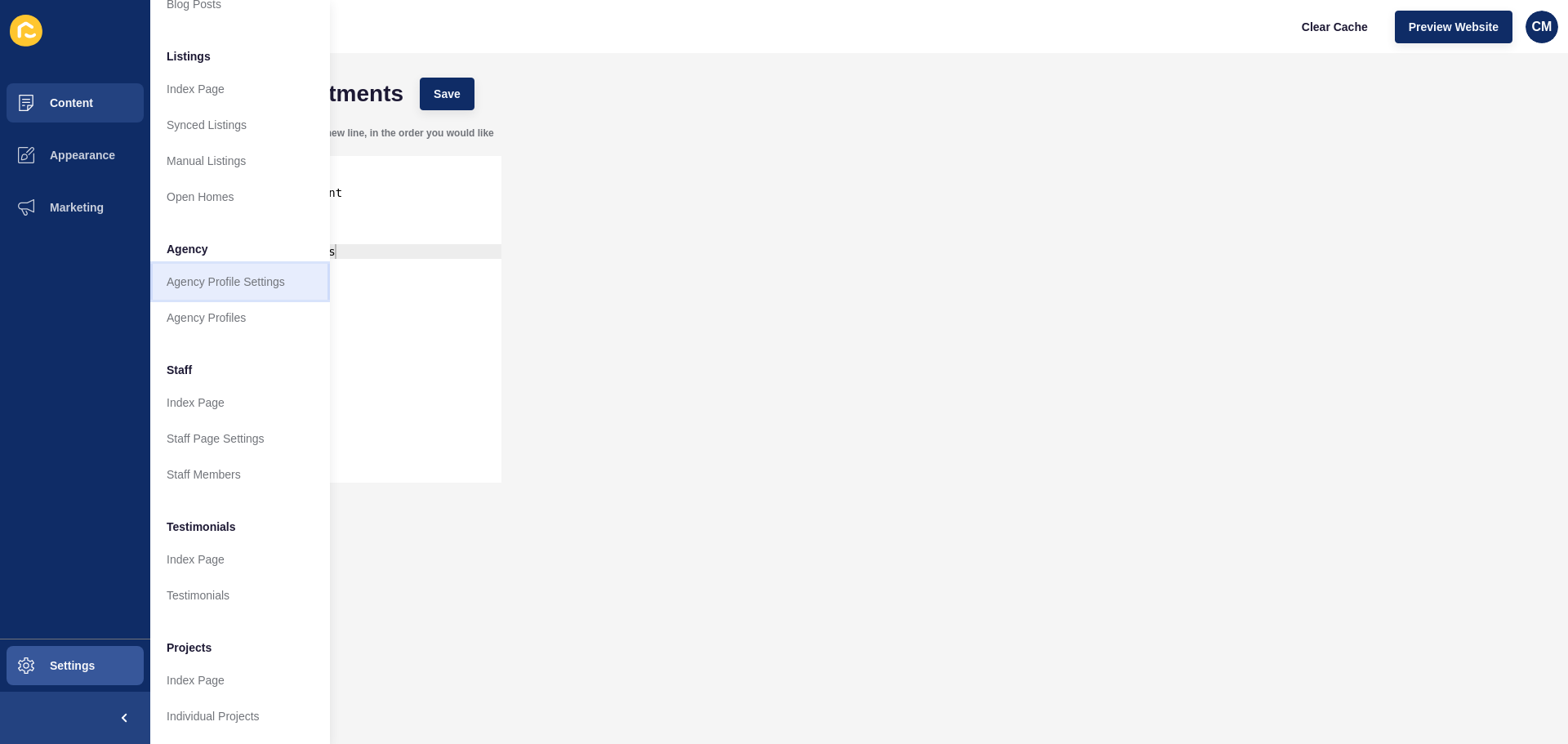
click at [260, 264] on link "Agency Profile Settings" at bounding box center [240, 281] width 180 height 36
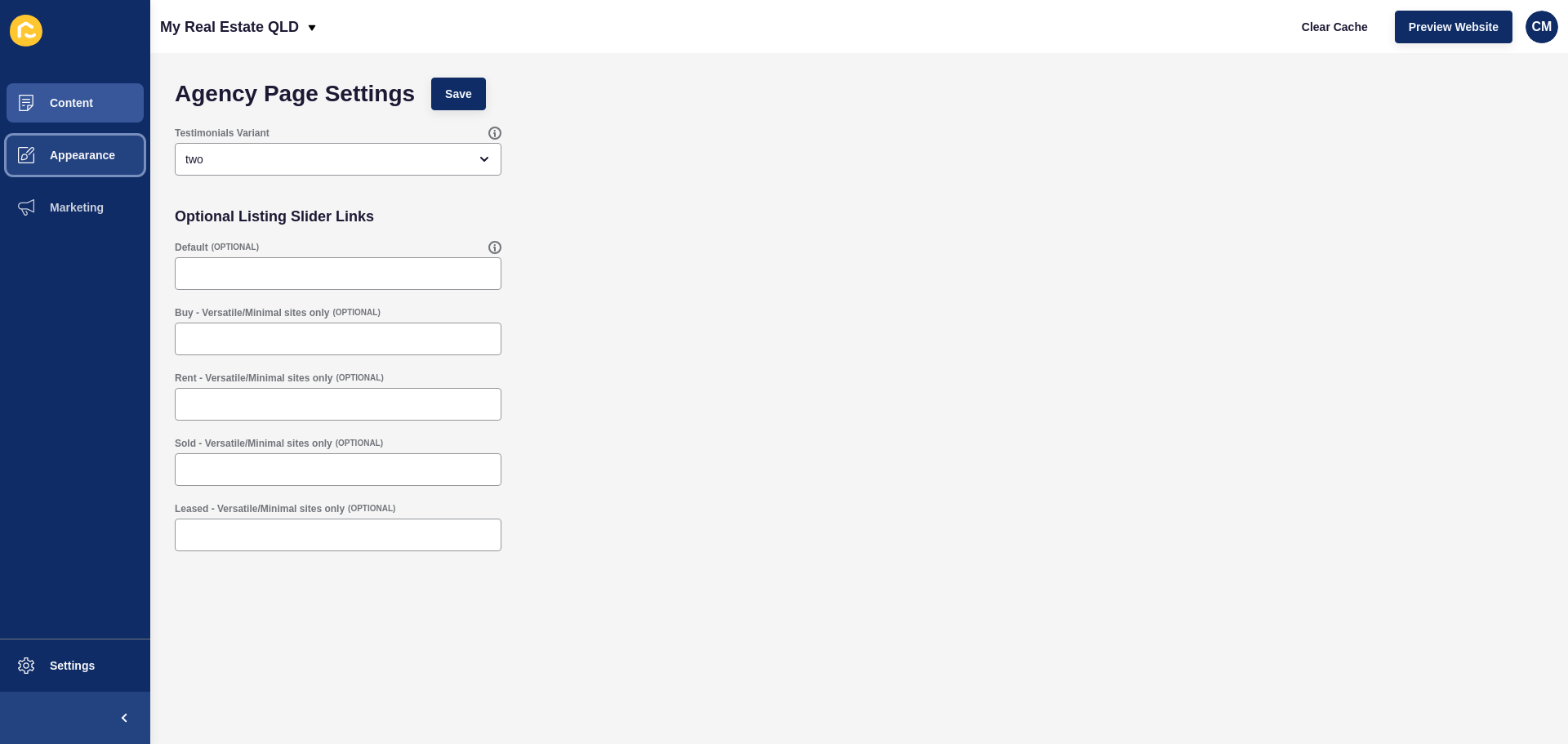
click at [75, 137] on button "Appearance" at bounding box center [75, 155] width 150 height 52
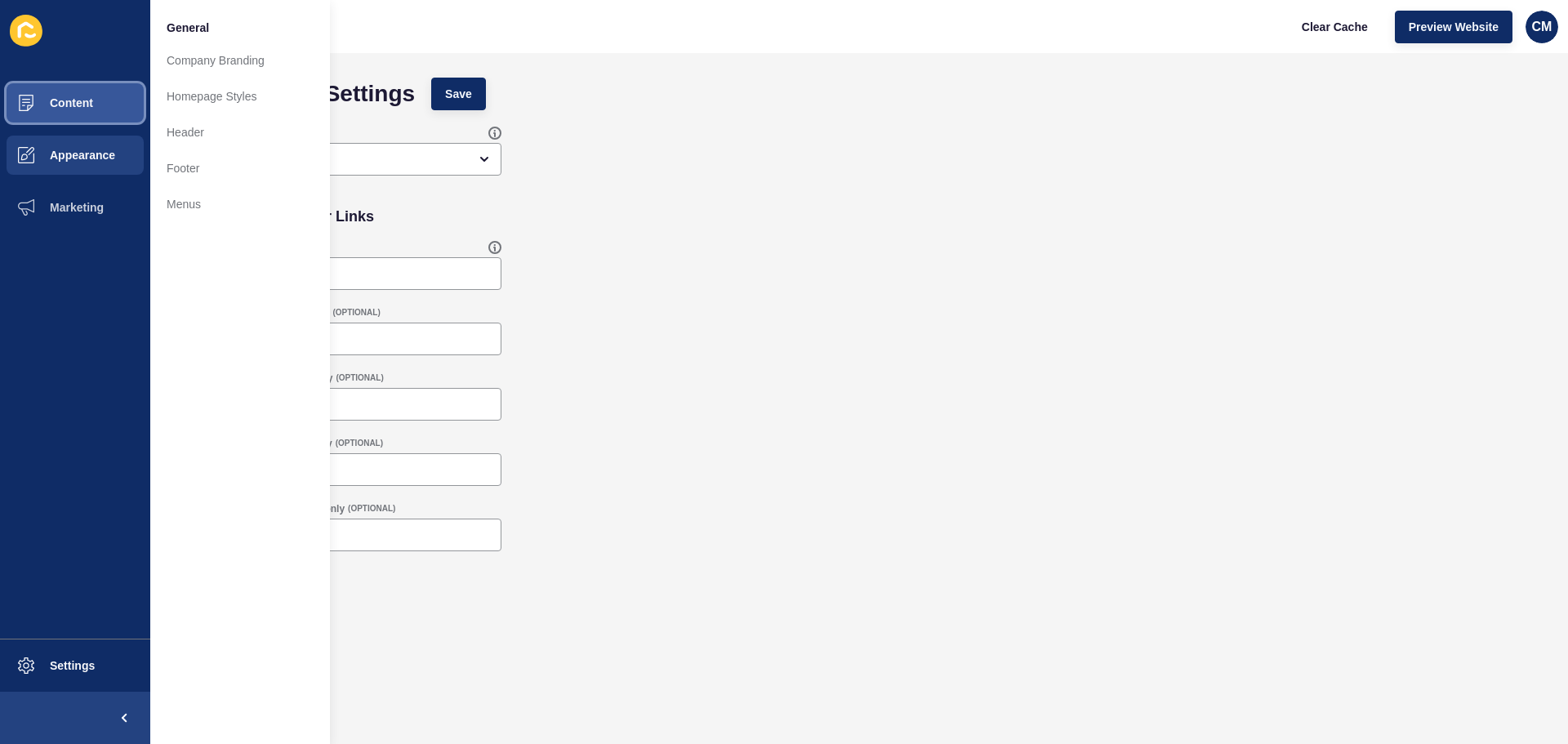
click at [85, 115] on button "Content" at bounding box center [75, 102] width 150 height 52
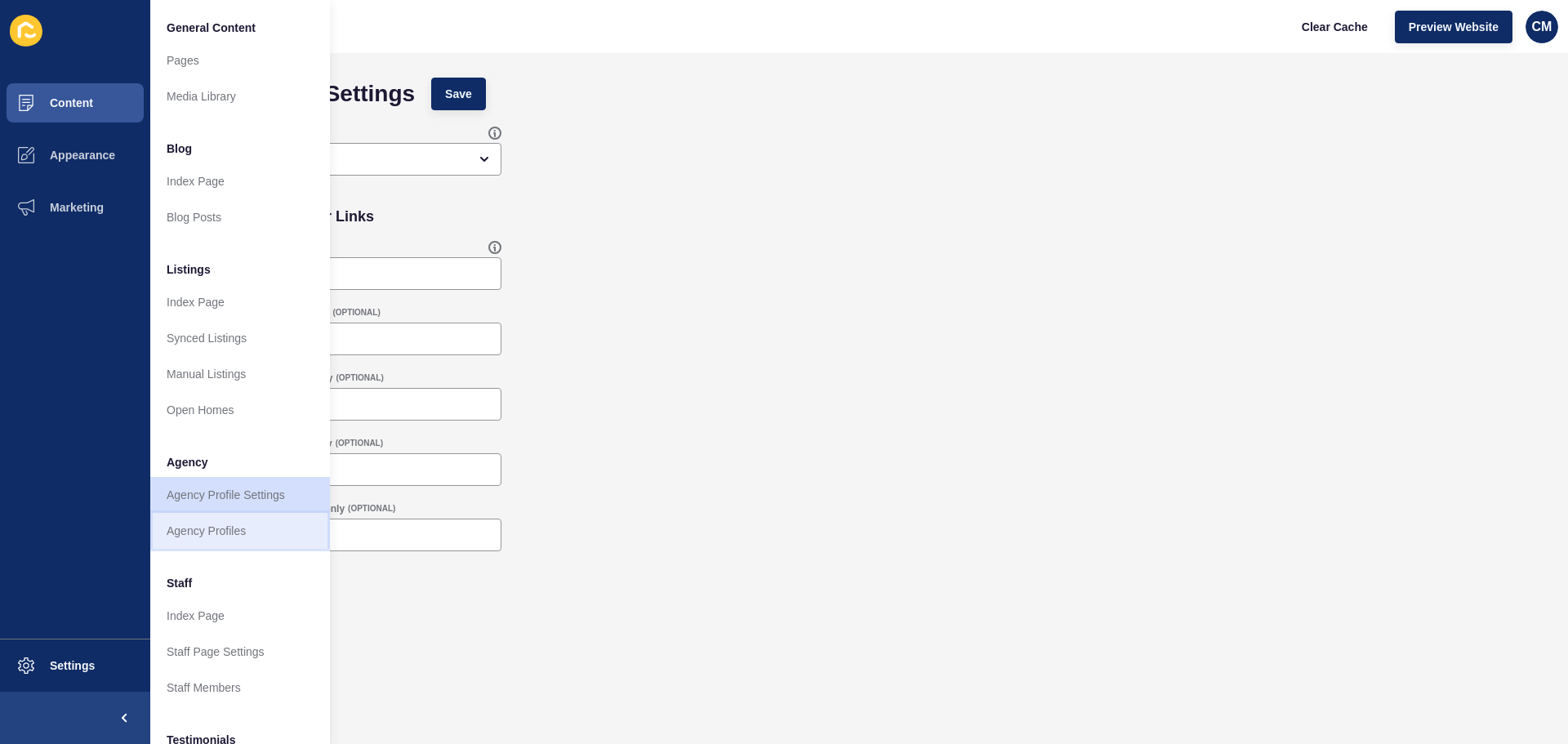
click at [226, 537] on link "Agency Profiles" at bounding box center [240, 530] width 180 height 36
